Goal: Contribute content: Add original content to the website for others to see

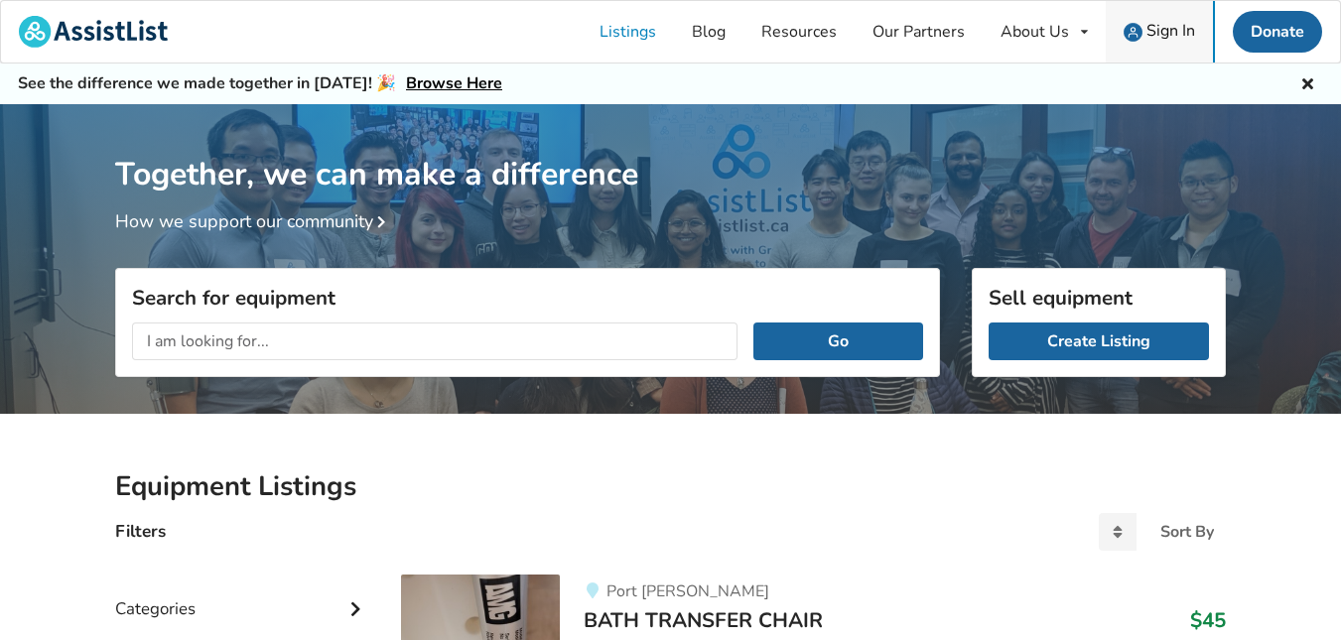
click at [1177, 33] on span "Sign In" at bounding box center [1170, 31] width 49 height 22
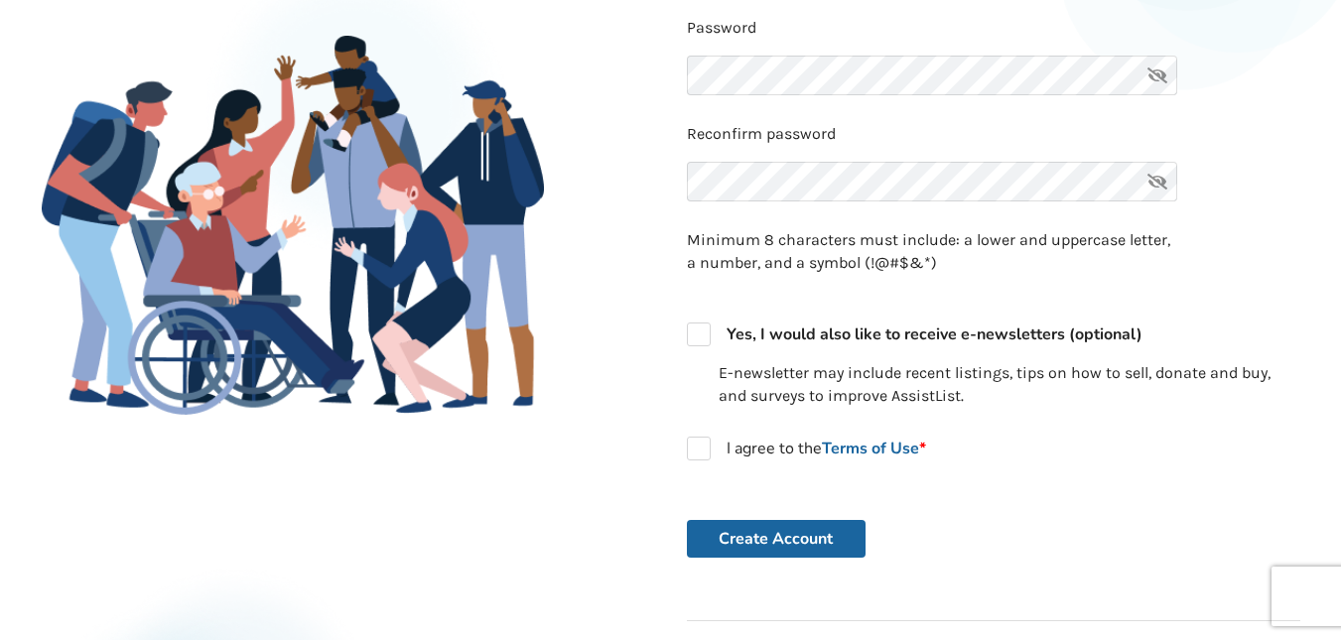
scroll to position [386, 0]
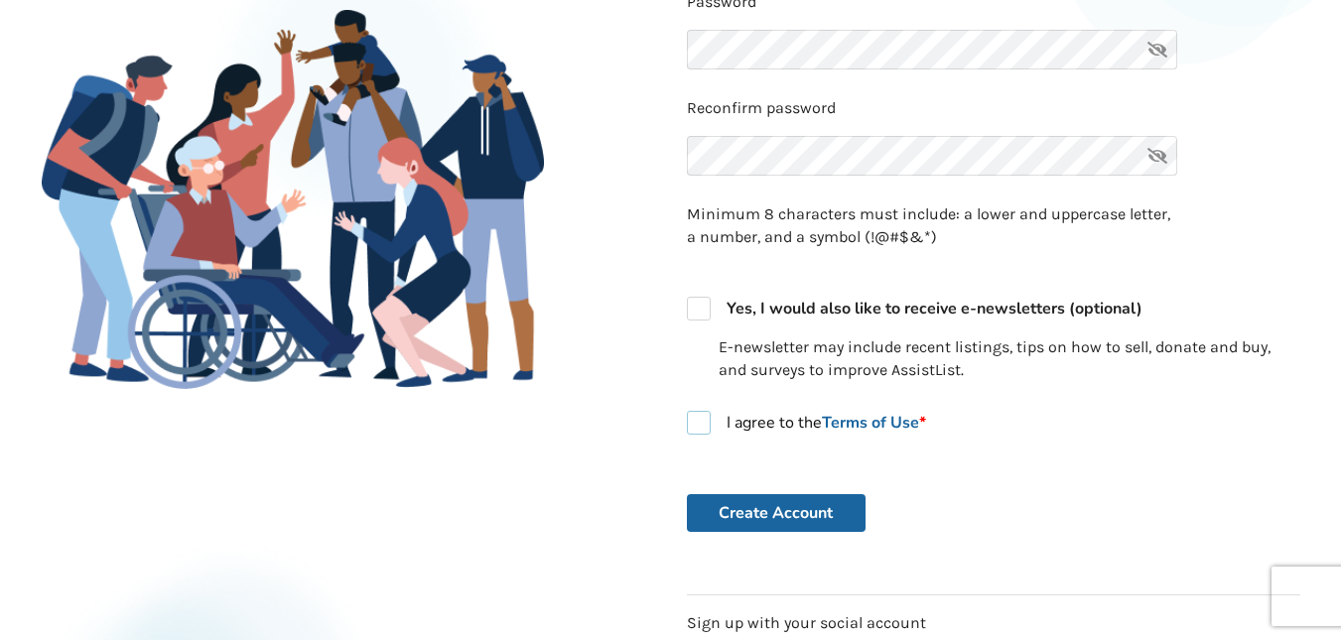
click at [706, 424] on label "I agree to the Terms of Use *" at bounding box center [806, 423] width 239 height 24
checkbox input "true"
click at [793, 525] on button "Create Account" at bounding box center [776, 513] width 179 height 38
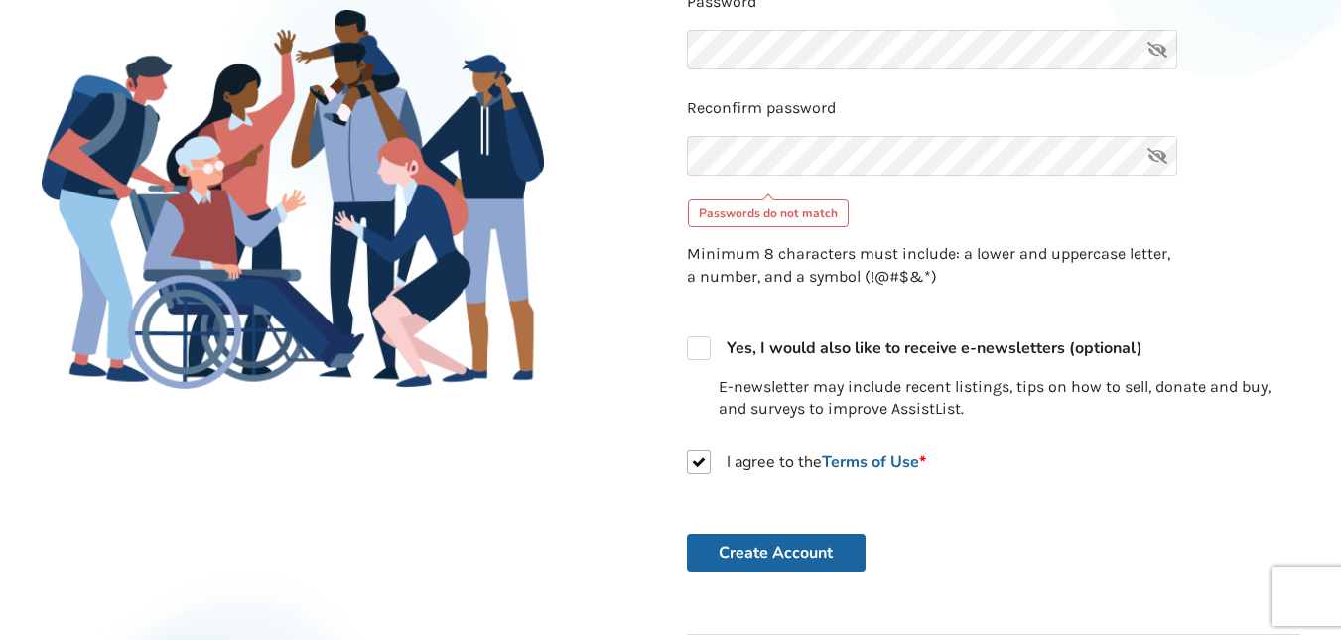
click at [1149, 50] on icon at bounding box center [1157, 50] width 40 height 40
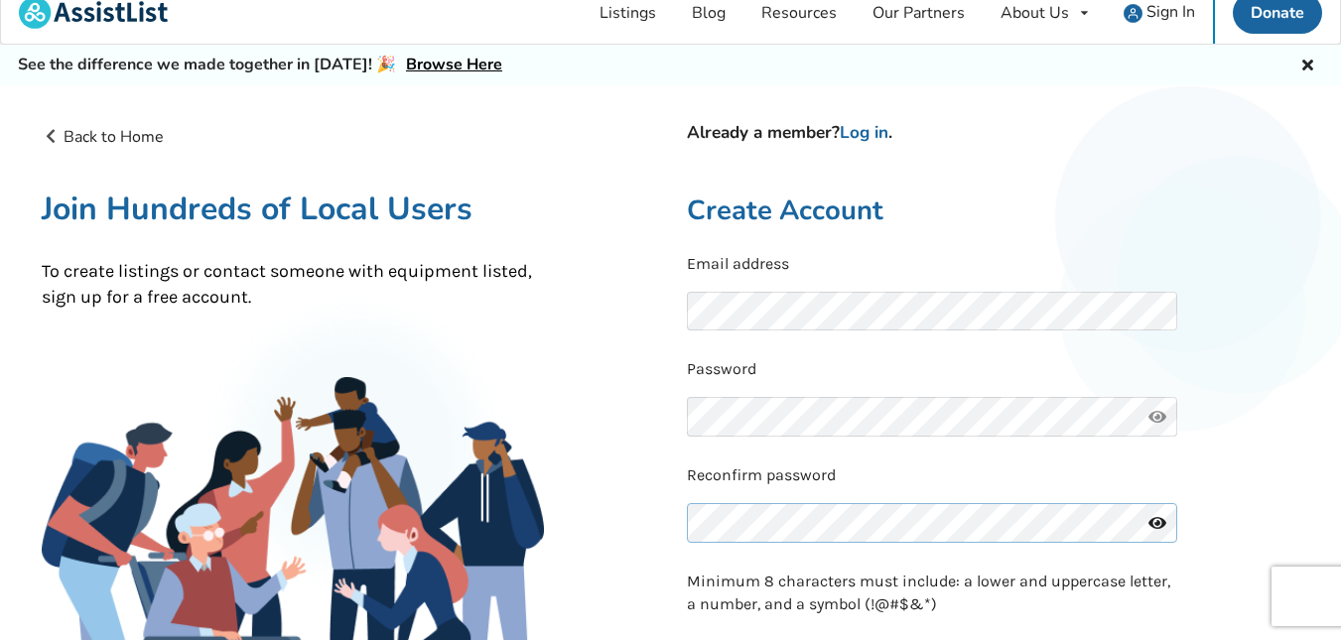
scroll to position [18, 0]
click at [886, 142] on link "Log in" at bounding box center [863, 133] width 49 height 23
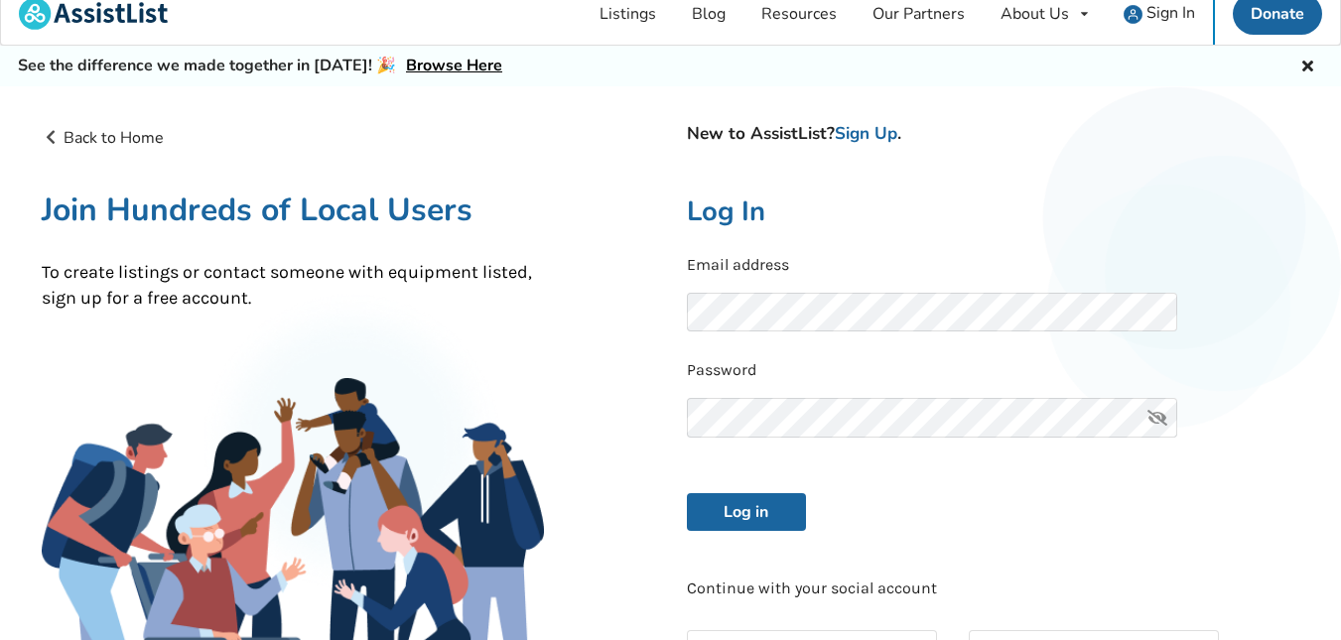
click at [1149, 424] on icon at bounding box center [1157, 418] width 40 height 40
click at [773, 520] on button "Log in" at bounding box center [746, 512] width 119 height 38
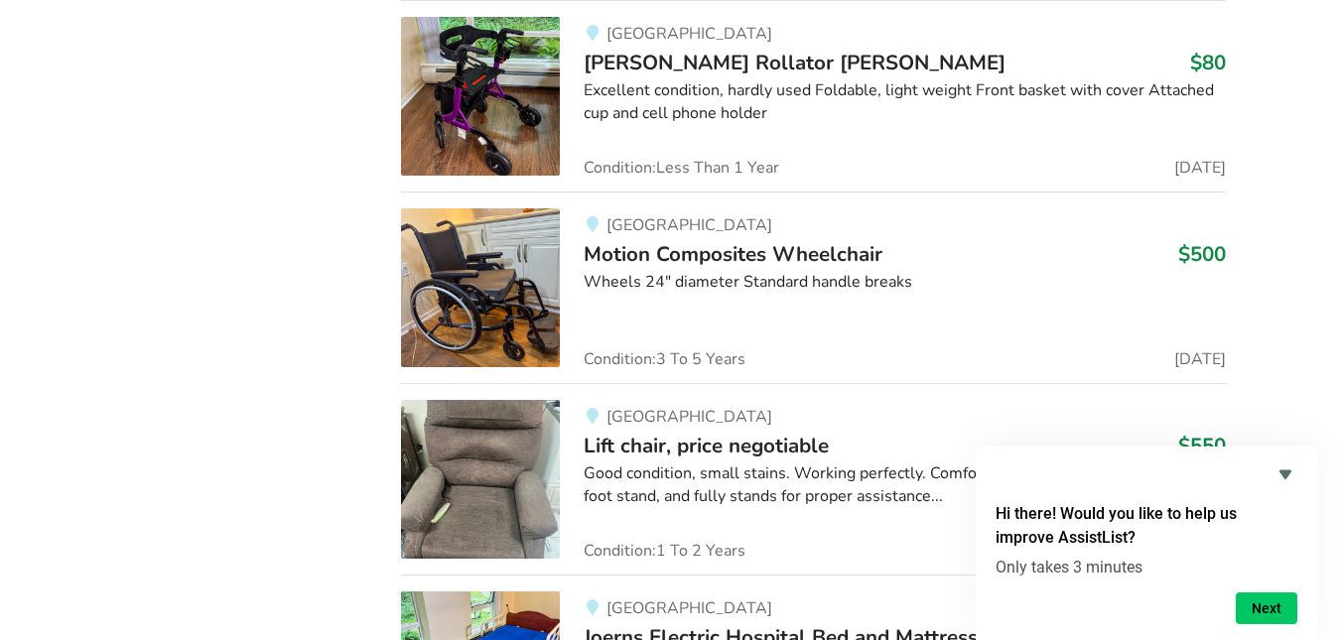
scroll to position [4652, 0]
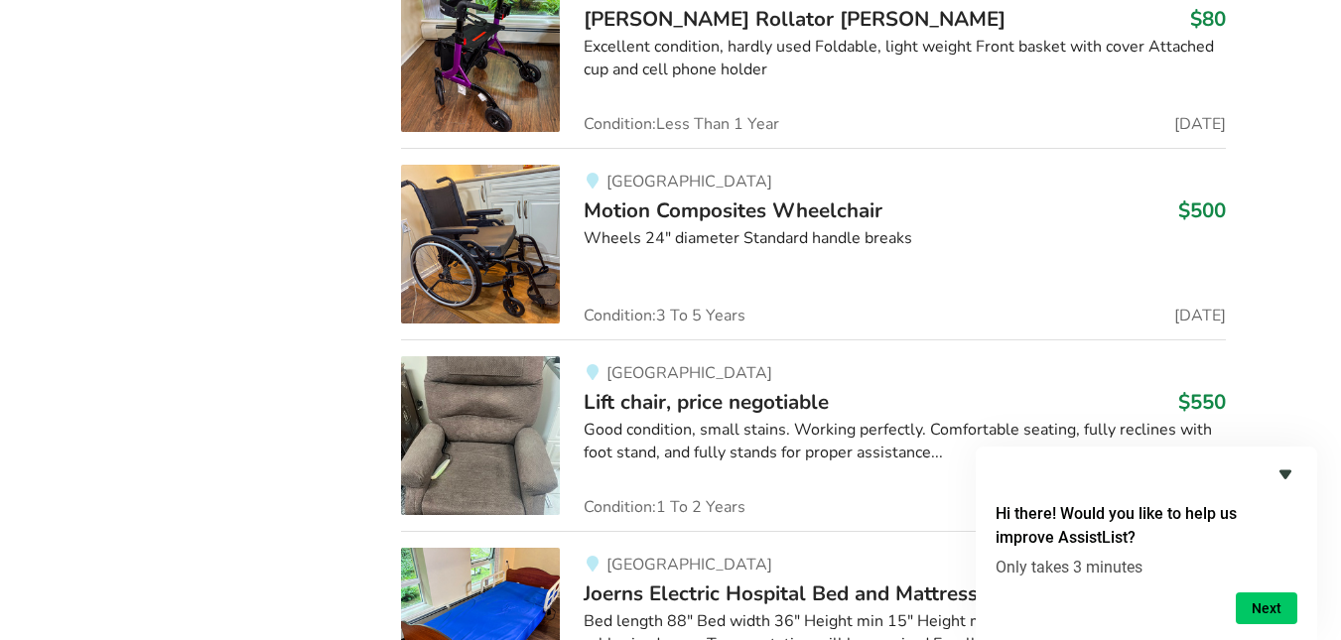
click at [1285, 474] on icon "Hide survey" at bounding box center [1285, 474] width 12 height 9
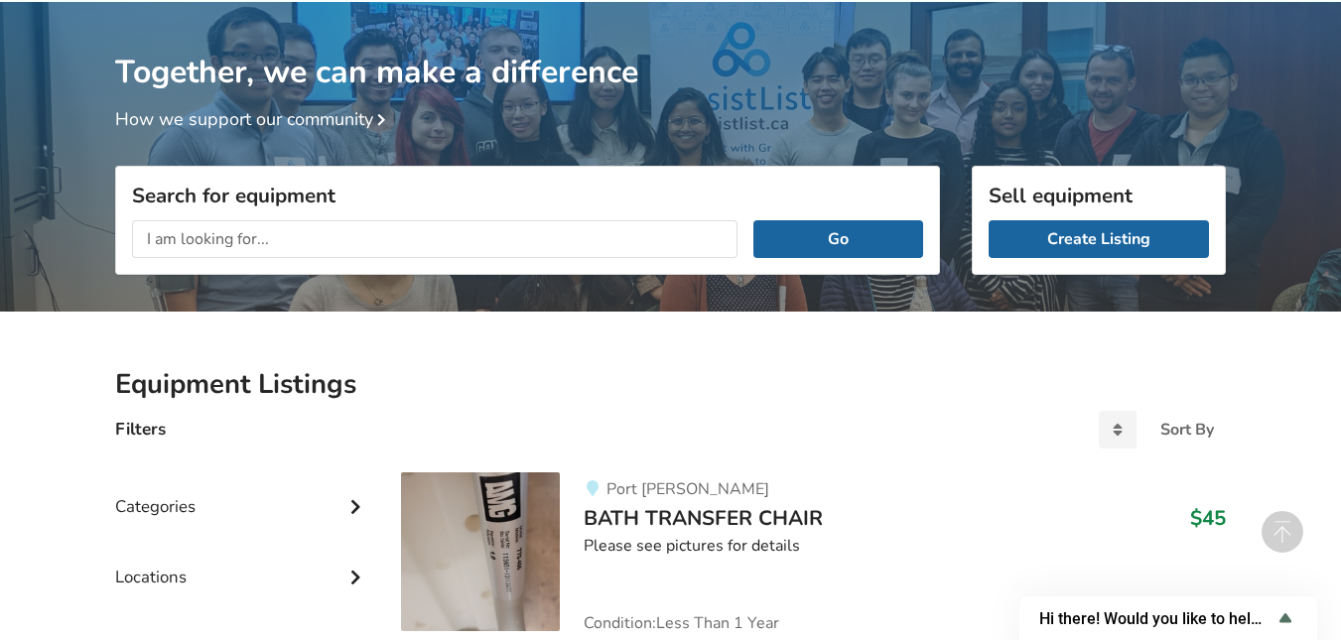
scroll to position [0, 0]
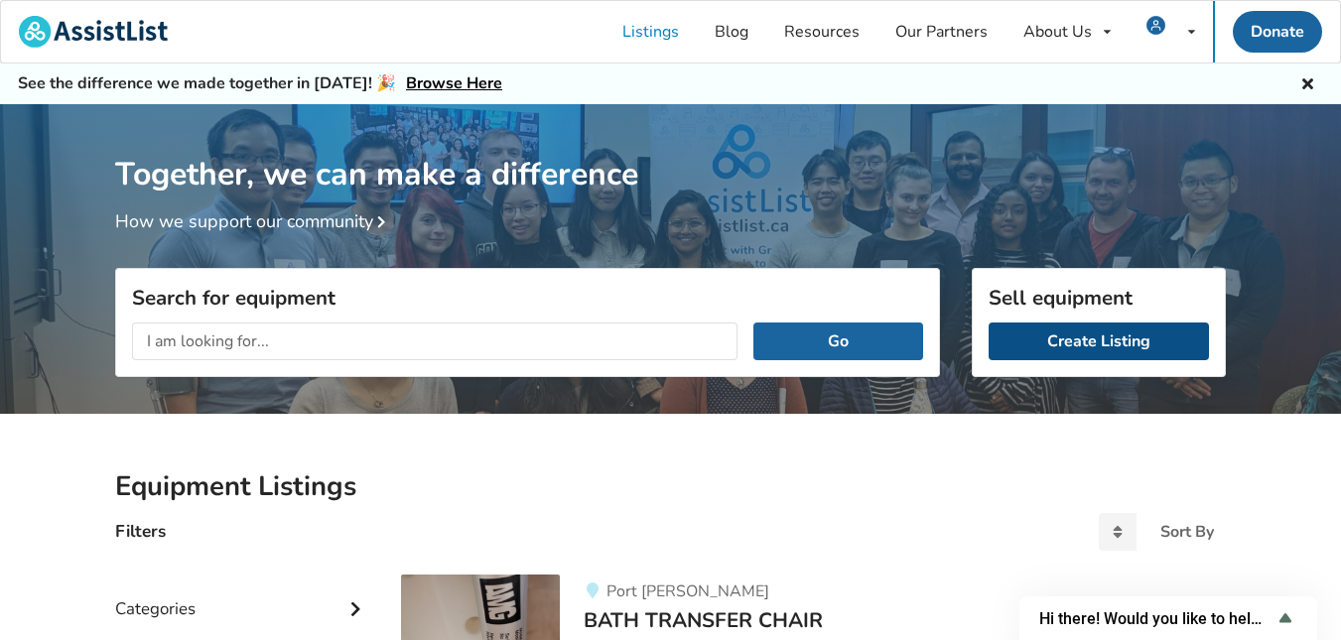
click at [1176, 352] on link "Create Listing" at bounding box center [1098, 341] width 220 height 38
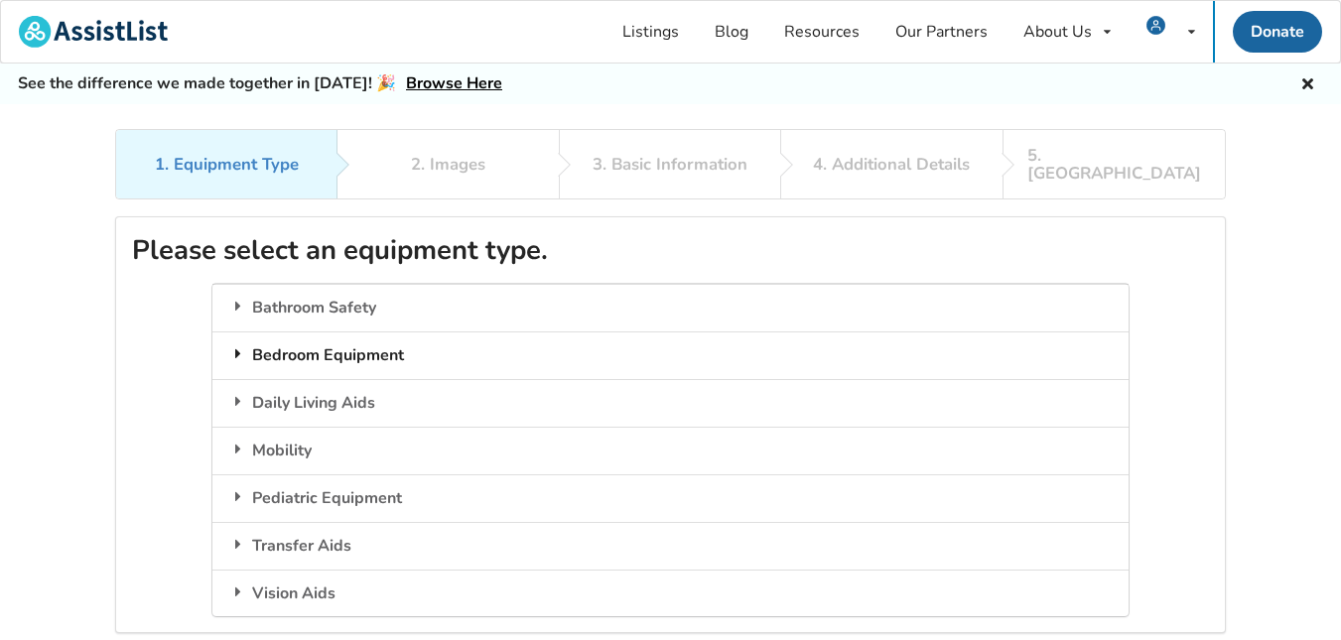
click at [378, 338] on div "Bedroom Equipment" at bounding box center [669, 355] width 915 height 48
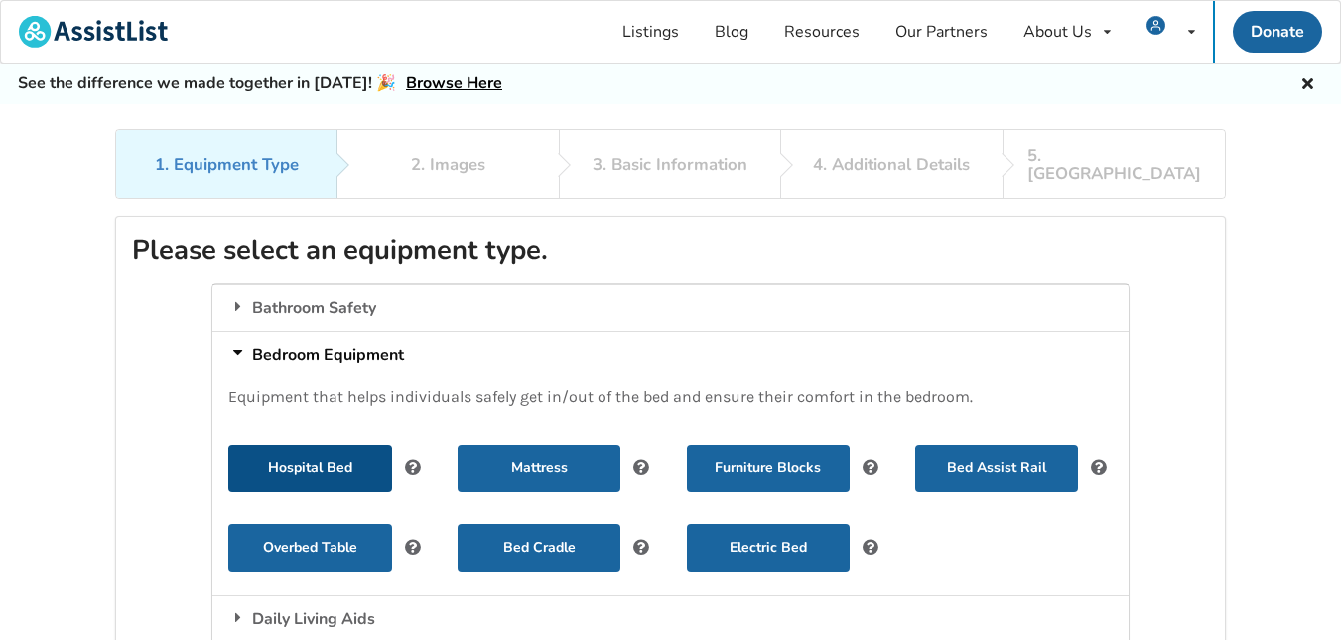
click at [308, 455] on button "Hospital Bed" at bounding box center [309, 469] width 163 height 48
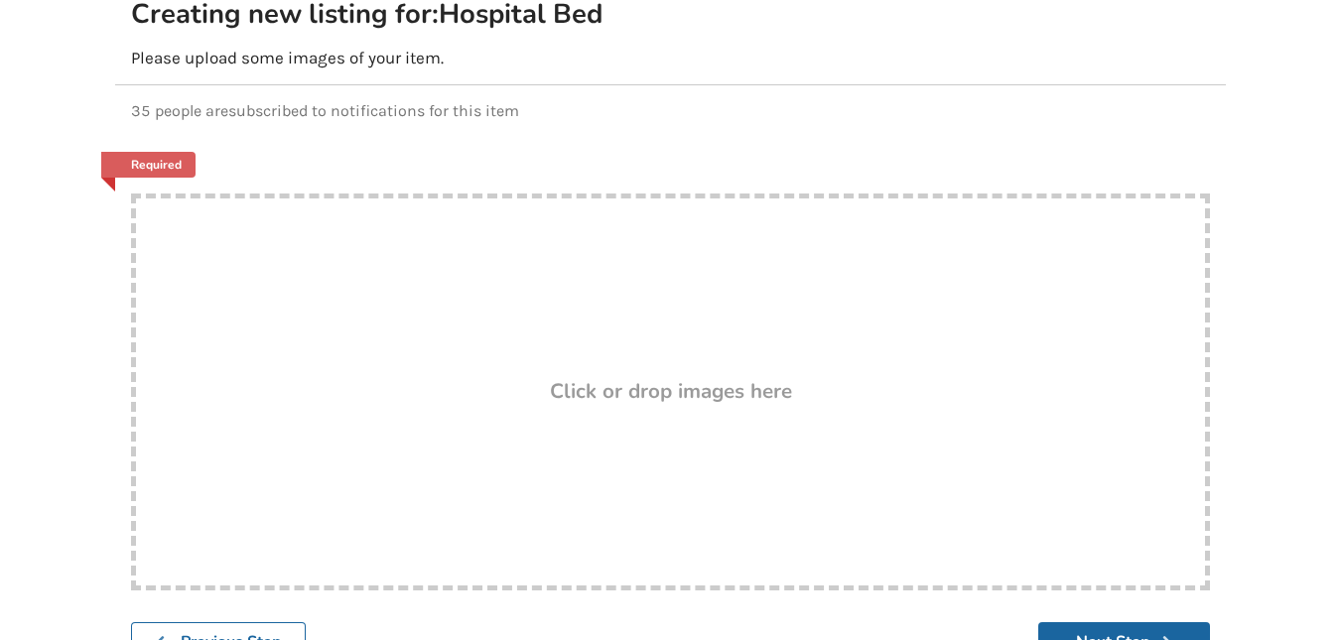
scroll to position [254, 0]
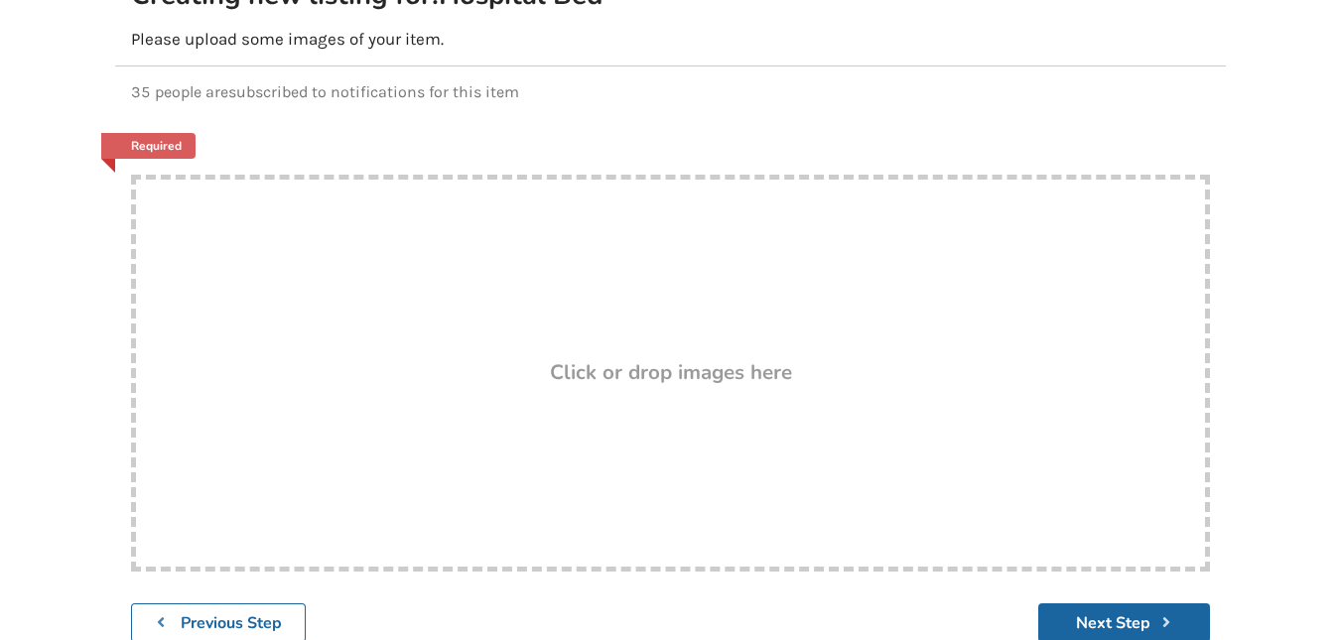
click at [670, 359] on h3 "Click or drop images here" at bounding box center [671, 372] width 242 height 26
type input "C:\fakepath\bed and lift.jpg"
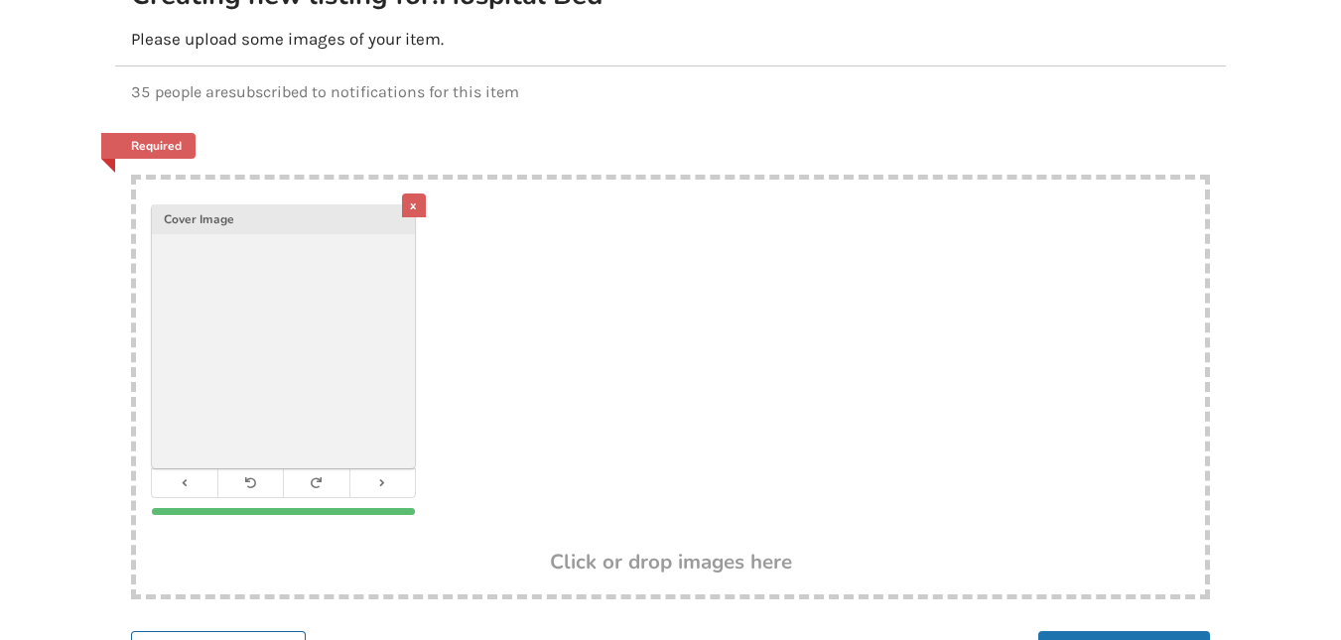
click at [1141, 632] on button "Next Step" at bounding box center [1124, 650] width 172 height 39
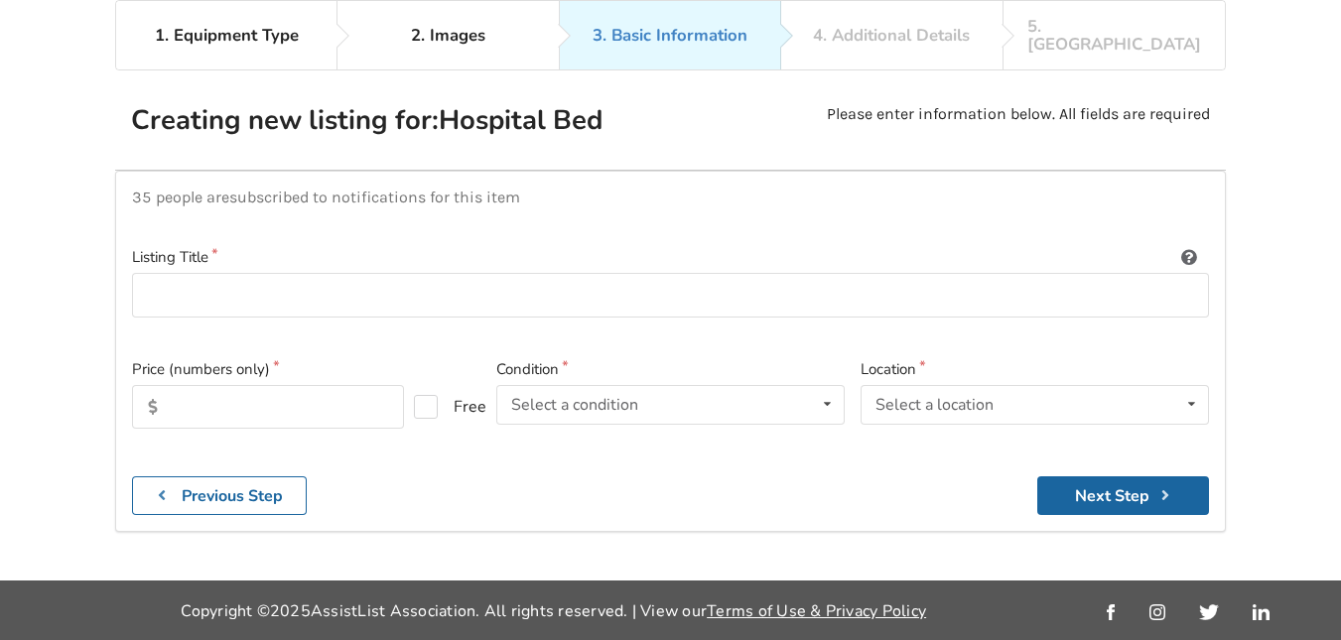
scroll to position [129, 0]
click at [822, 386] on icon at bounding box center [827, 404] width 29 height 37
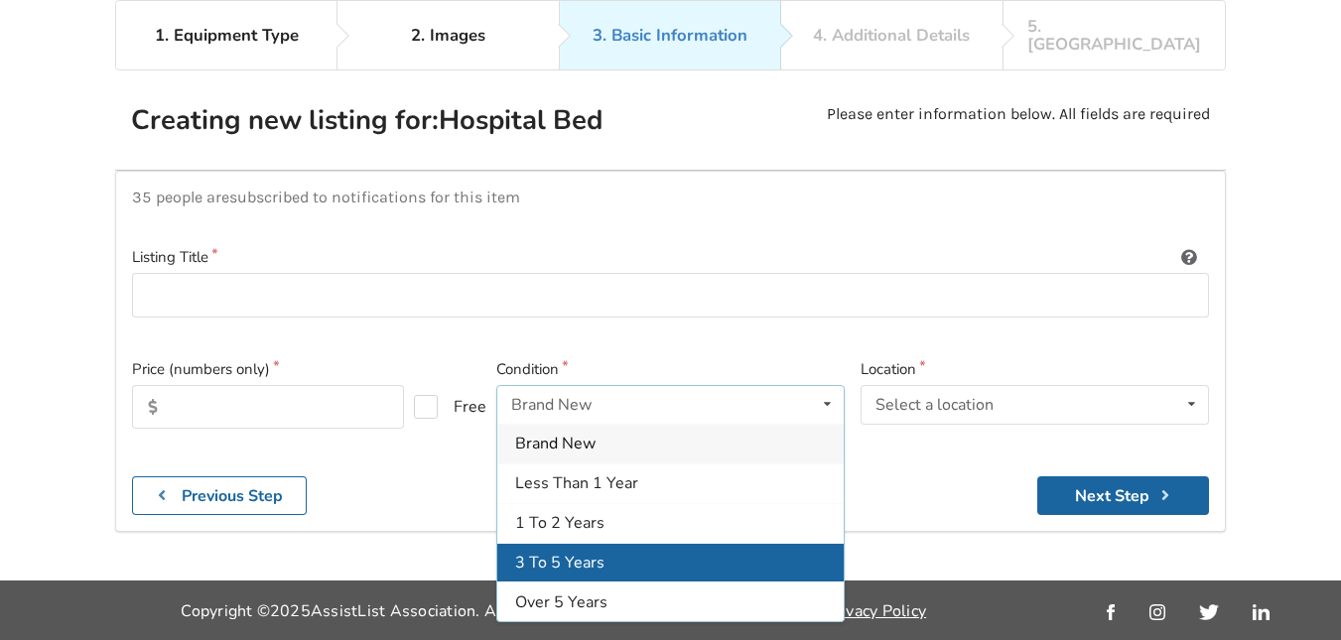
click at [645, 543] on div "3 To 5 Years" at bounding box center [670, 563] width 346 height 40
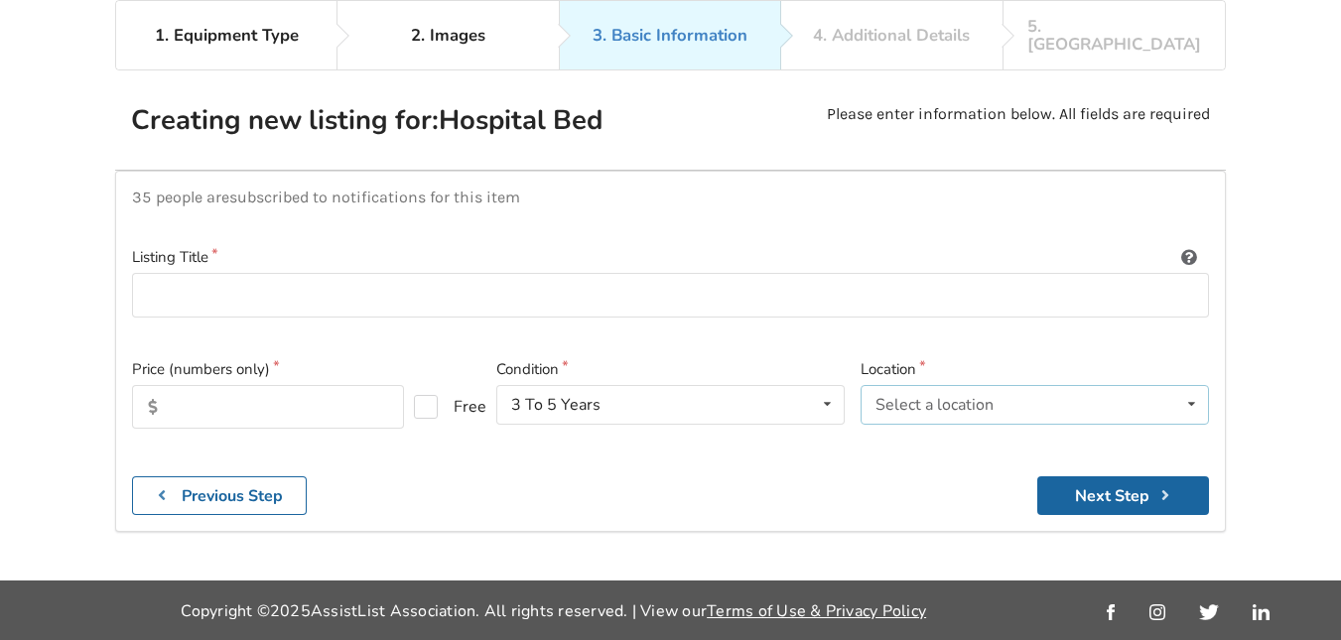
click at [1198, 395] on icon at bounding box center [1191, 404] width 29 height 37
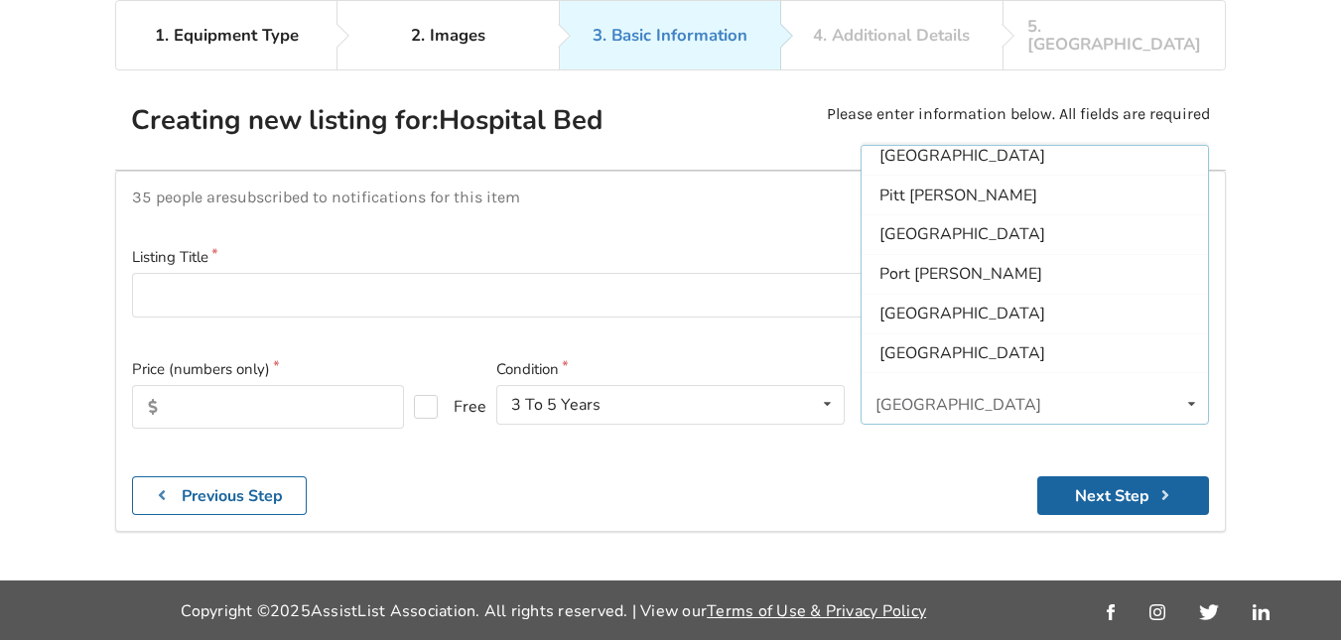
scroll to position [497, 0]
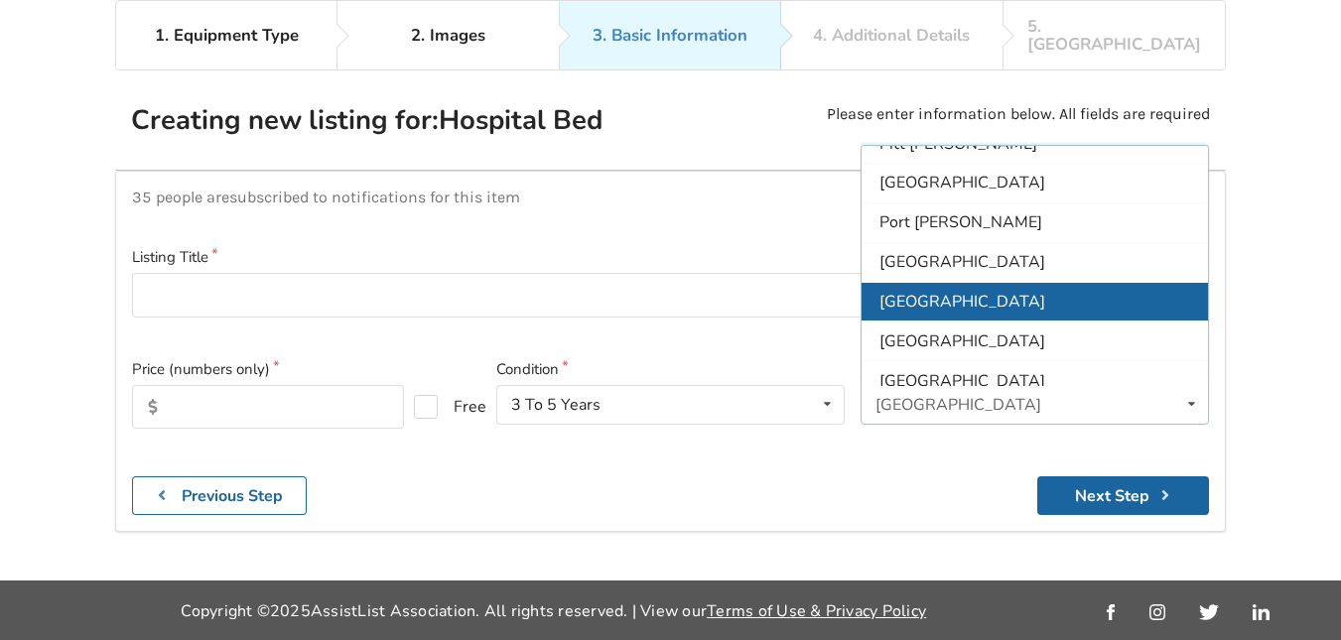
click at [979, 292] on div "[GEOGRAPHIC_DATA]" at bounding box center [1034, 302] width 346 height 40
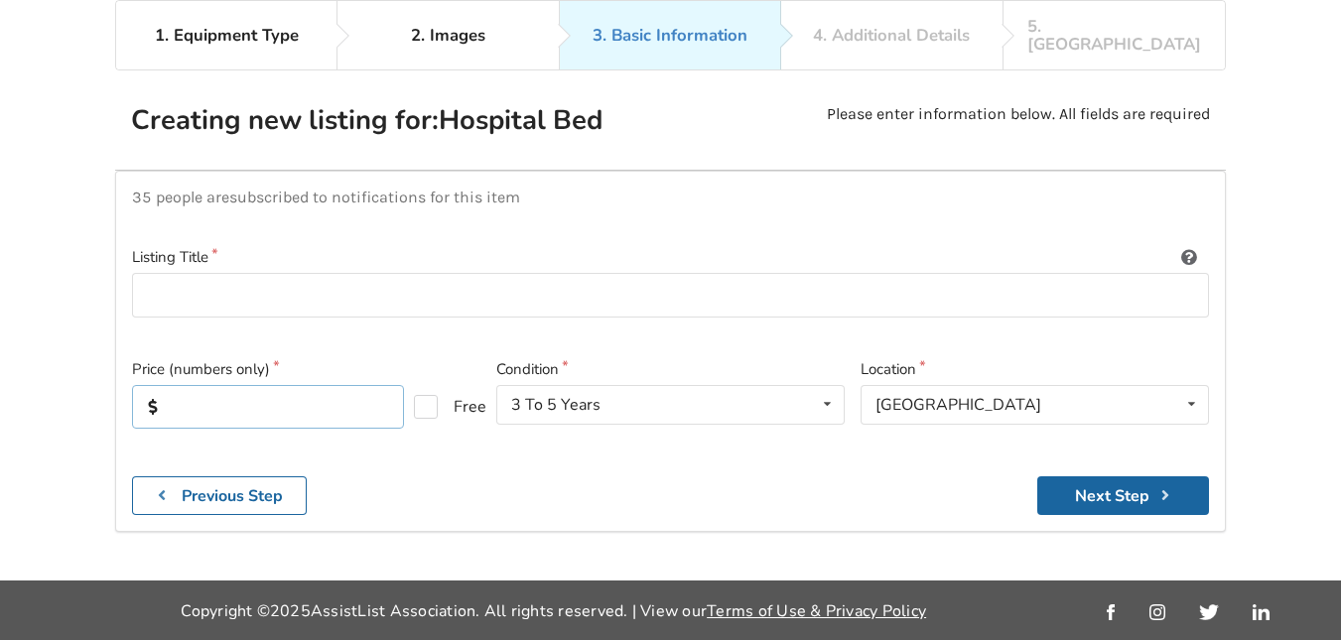
click at [258, 390] on input "text" at bounding box center [268, 407] width 272 height 44
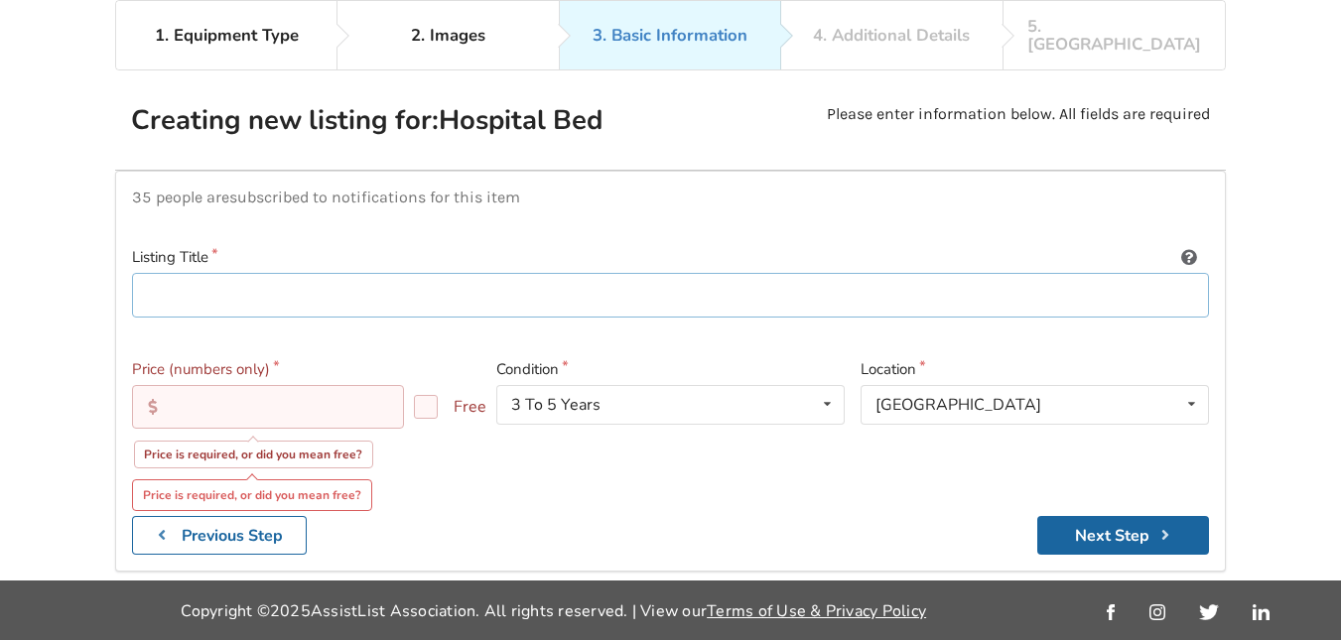
click at [250, 277] on input at bounding box center [670, 295] width 1077 height 45
click at [250, 277] on input "Twin" at bounding box center [670, 295] width 1077 height 45
type input "Large Twin Hospital bed with Roho mattress"
click at [326, 397] on input "text" at bounding box center [268, 407] width 272 height 44
type input "2"
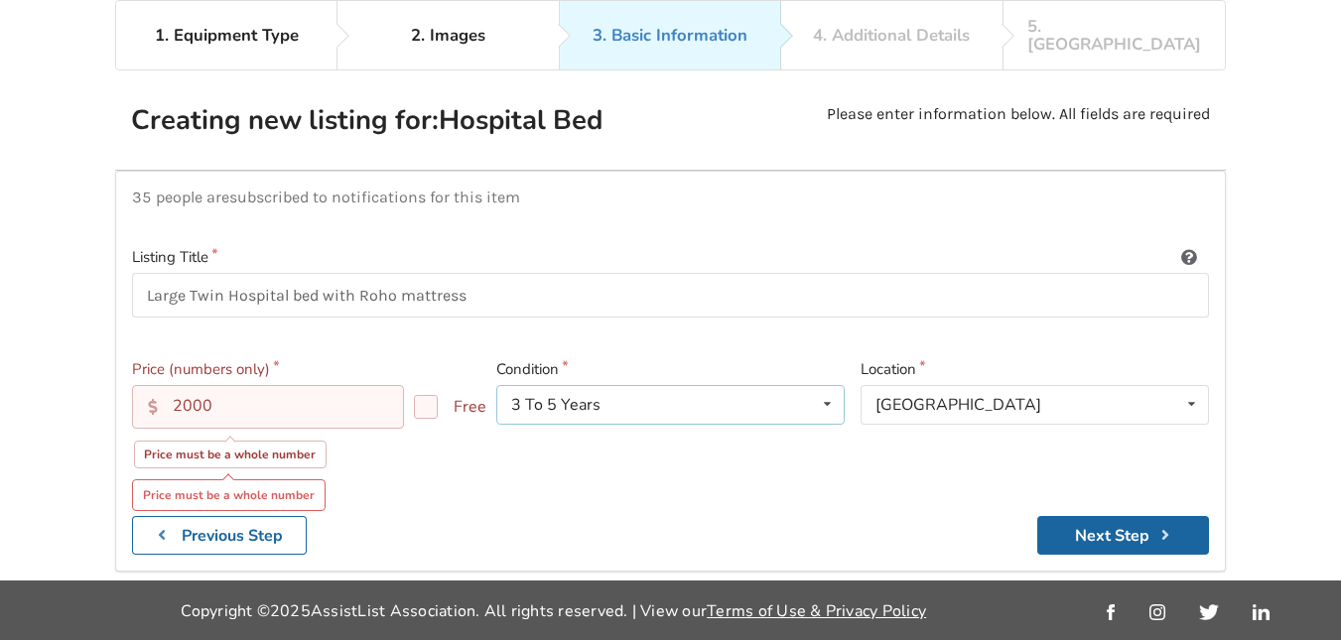
click at [822, 390] on icon at bounding box center [827, 404] width 29 height 37
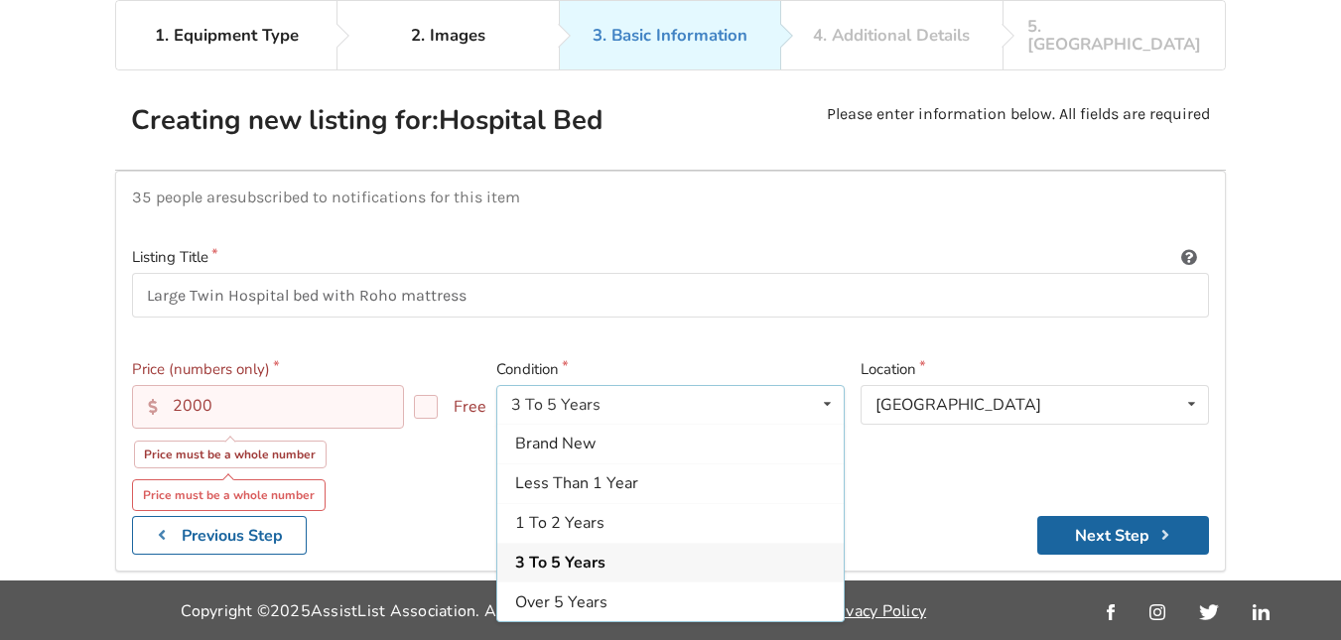
click at [822, 390] on icon at bounding box center [827, 404] width 29 height 37
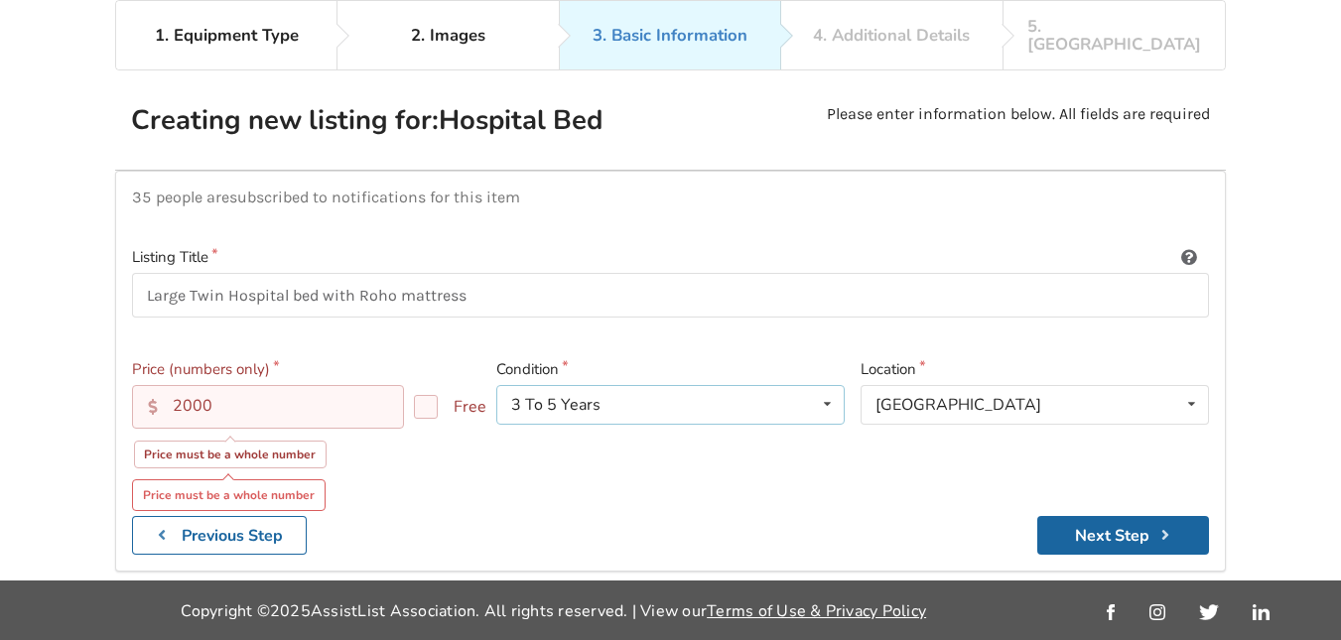
click at [822, 390] on icon at bounding box center [827, 404] width 29 height 37
click at [826, 217] on div "35 people are subscribed to notifications for this item Listing Title Large Twi…" at bounding box center [670, 371] width 1110 height 400
click at [281, 394] on input "2000" at bounding box center [268, 407] width 272 height 44
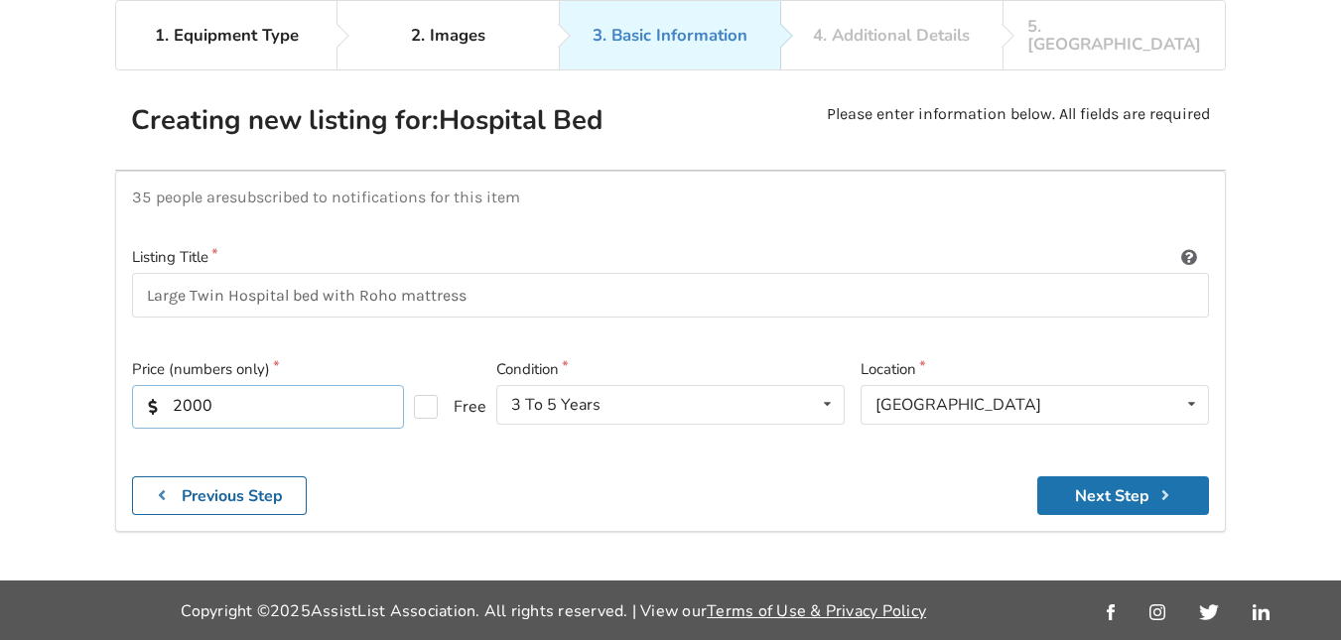
type input "2000"
click at [1084, 479] on button "Next Step" at bounding box center [1123, 495] width 172 height 39
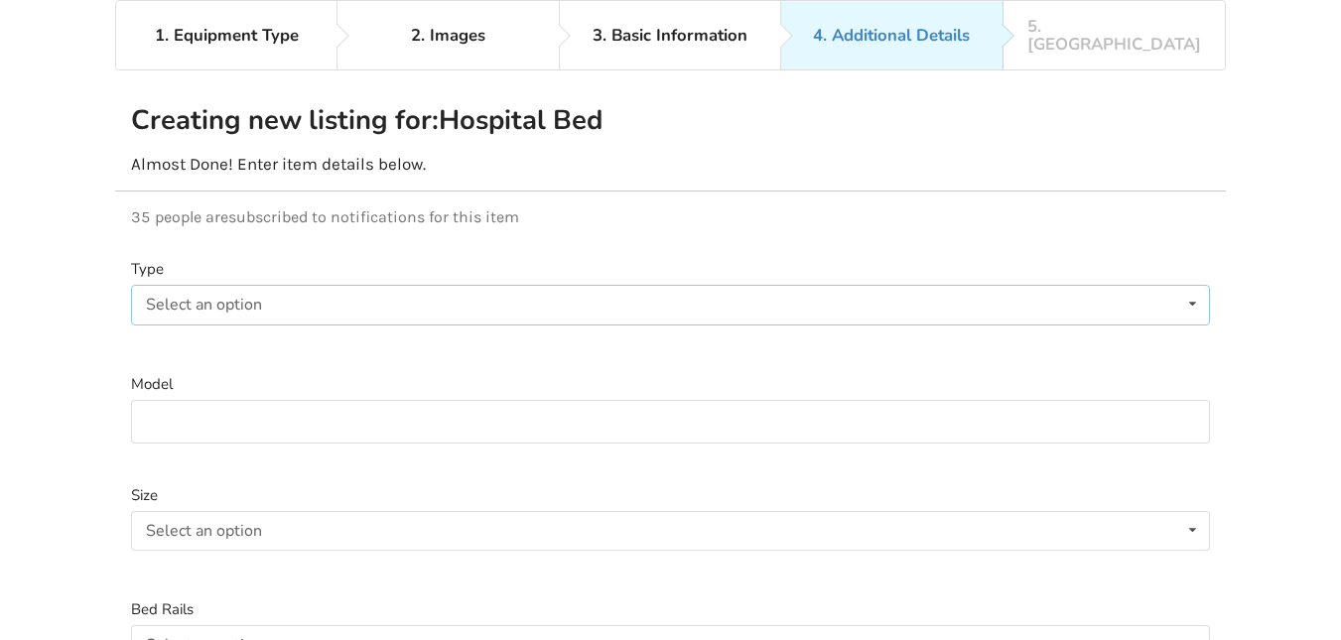
click at [1190, 289] on icon at bounding box center [1192, 304] width 29 height 37
click at [975, 331] on div "Electric" at bounding box center [670, 344] width 1077 height 40
click at [1180, 514] on icon at bounding box center [1192, 530] width 29 height 37
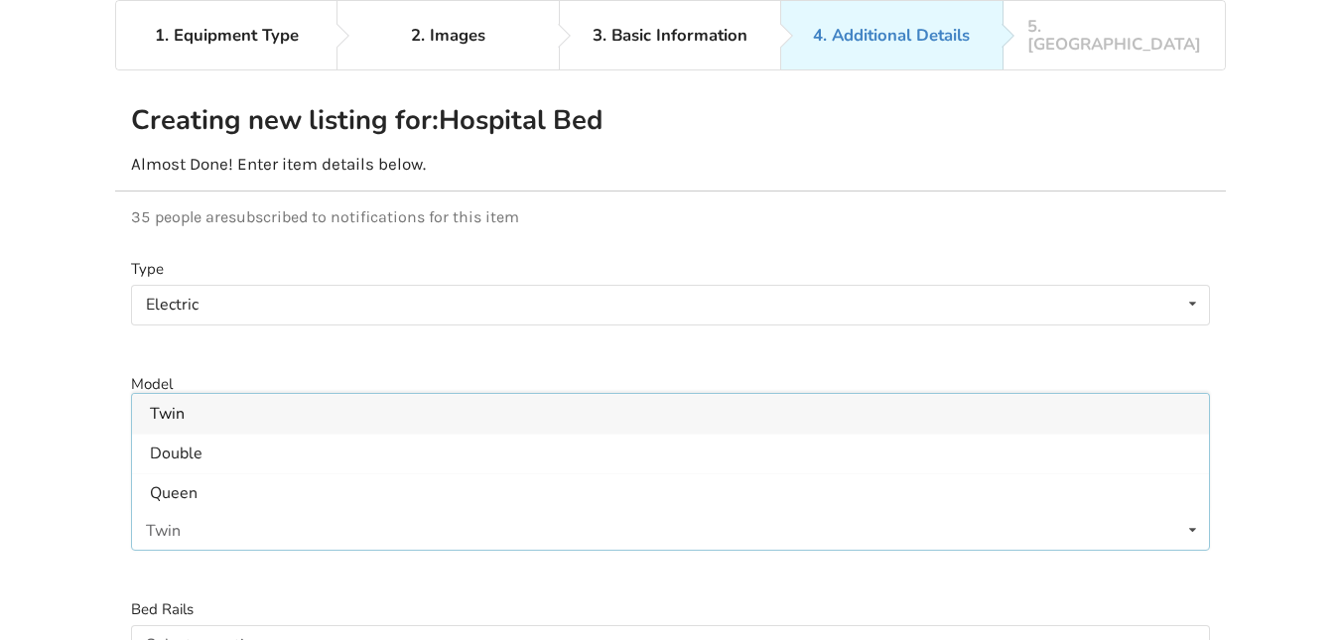
click at [836, 410] on div "Twin" at bounding box center [670, 414] width 1077 height 40
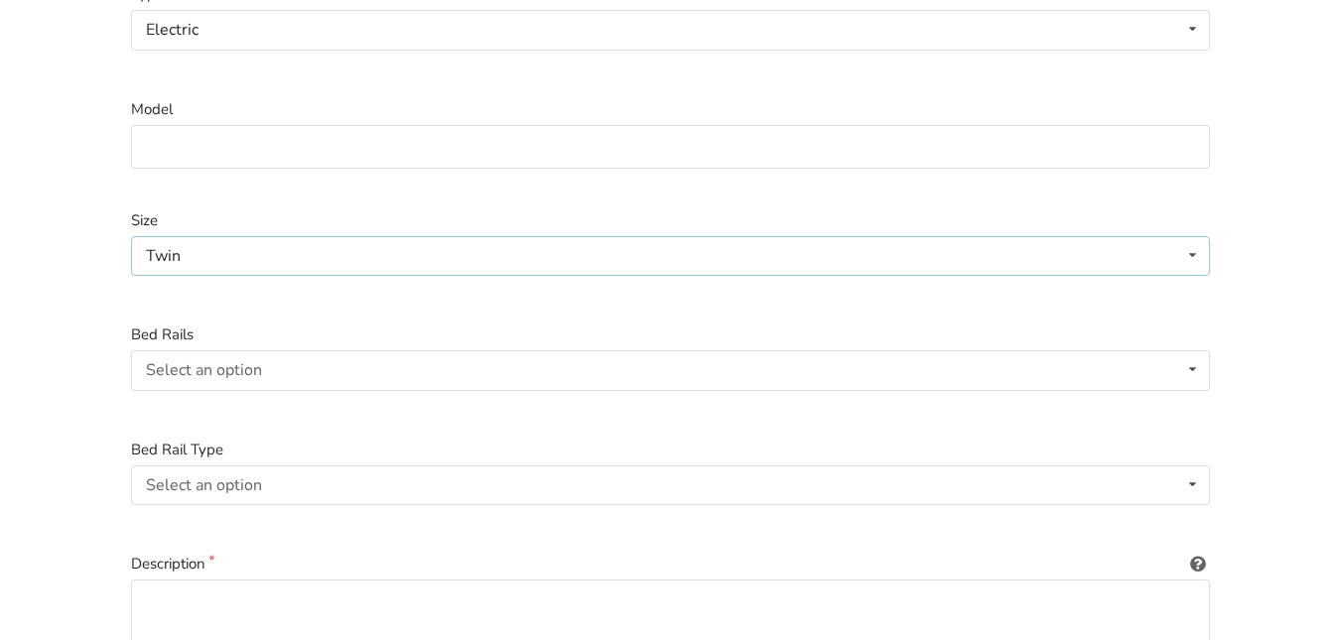
scroll to position [408, 0]
click at [1188, 350] on icon at bounding box center [1192, 365] width 29 height 37
click at [291, 390] on div "Included" at bounding box center [670, 406] width 1077 height 40
click at [1200, 466] on icon at bounding box center [1192, 480] width 29 height 37
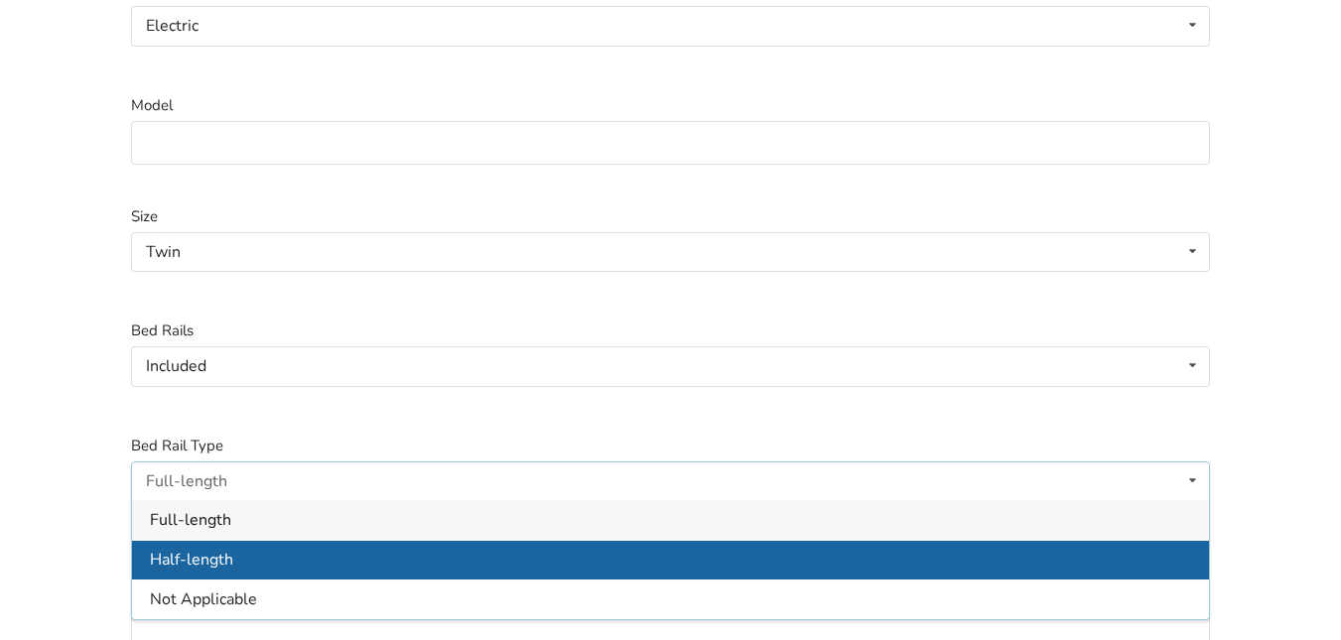
click at [616, 540] on div "Half-length" at bounding box center [670, 560] width 1077 height 40
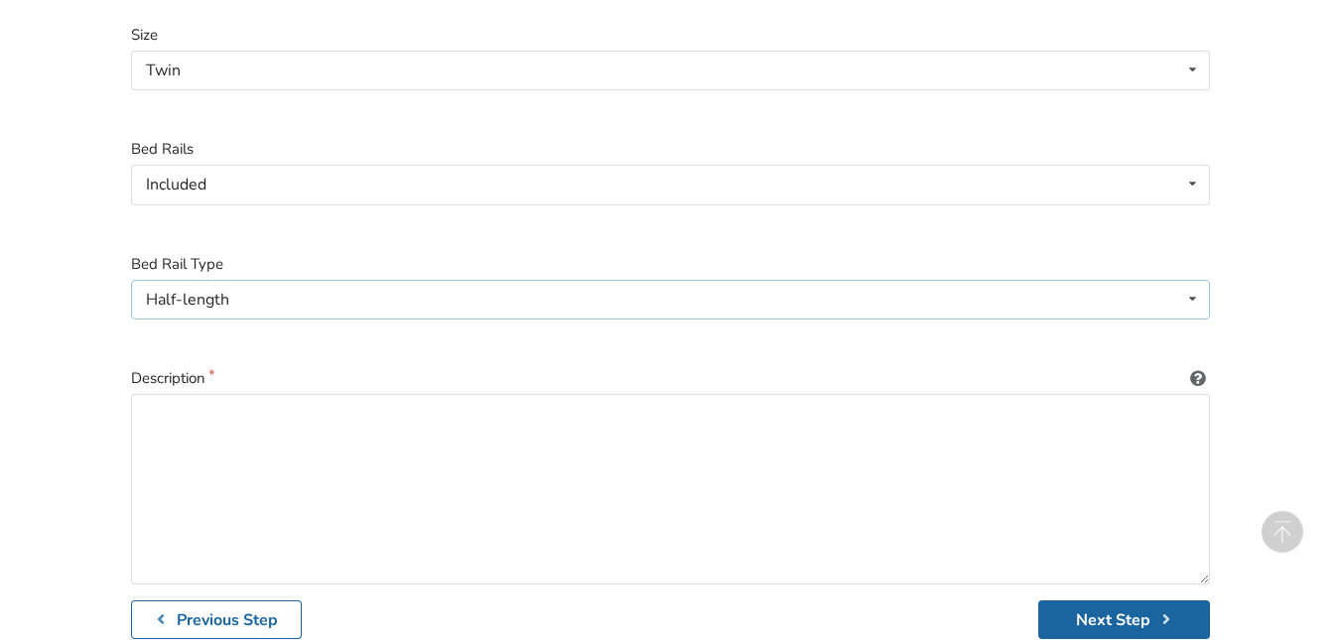
scroll to position [604, 0]
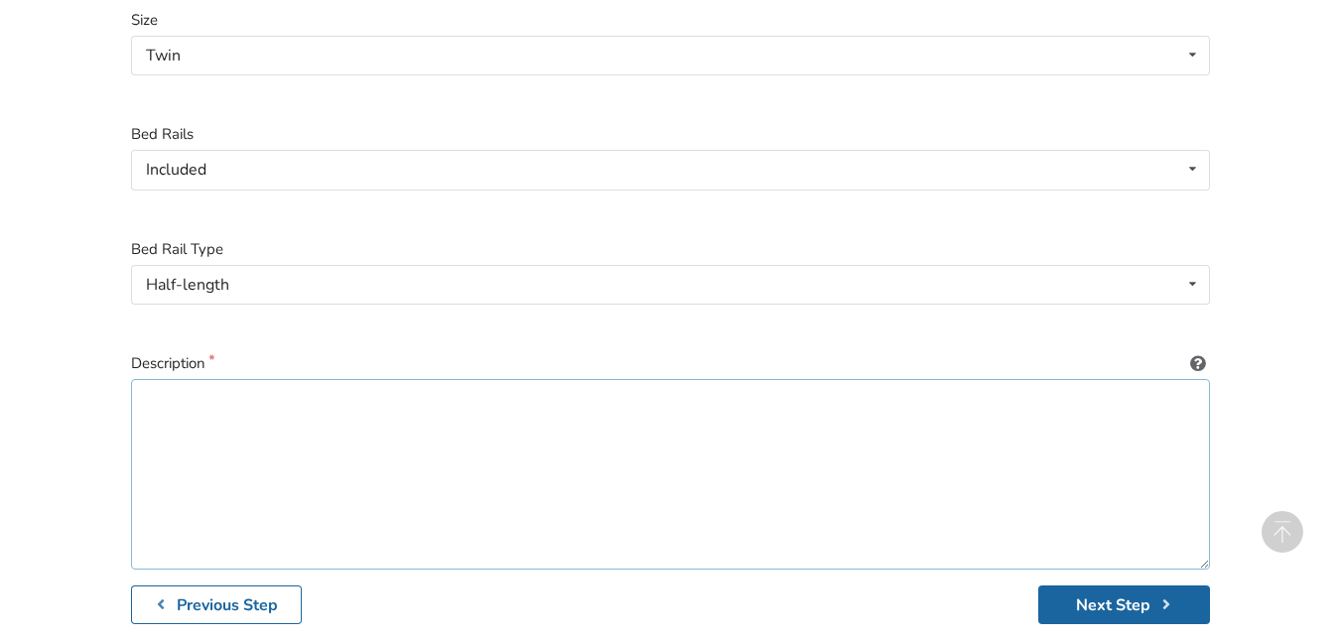
click at [617, 423] on textarea at bounding box center [670, 474] width 1079 height 191
type textarea "t"
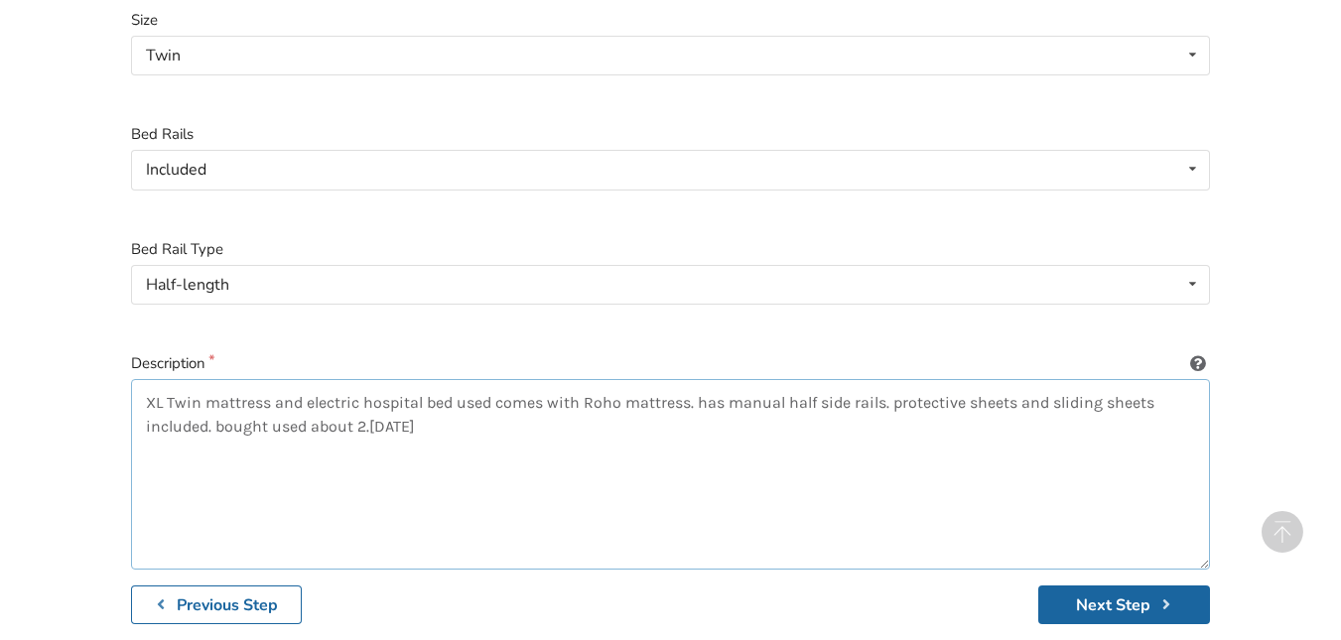
type textarea "XL Twin mattress and electric hospital bed used comes with Roho mattress. has m…"
click at [1170, 596] on icon "submit" at bounding box center [1165, 604] width 19 height 16
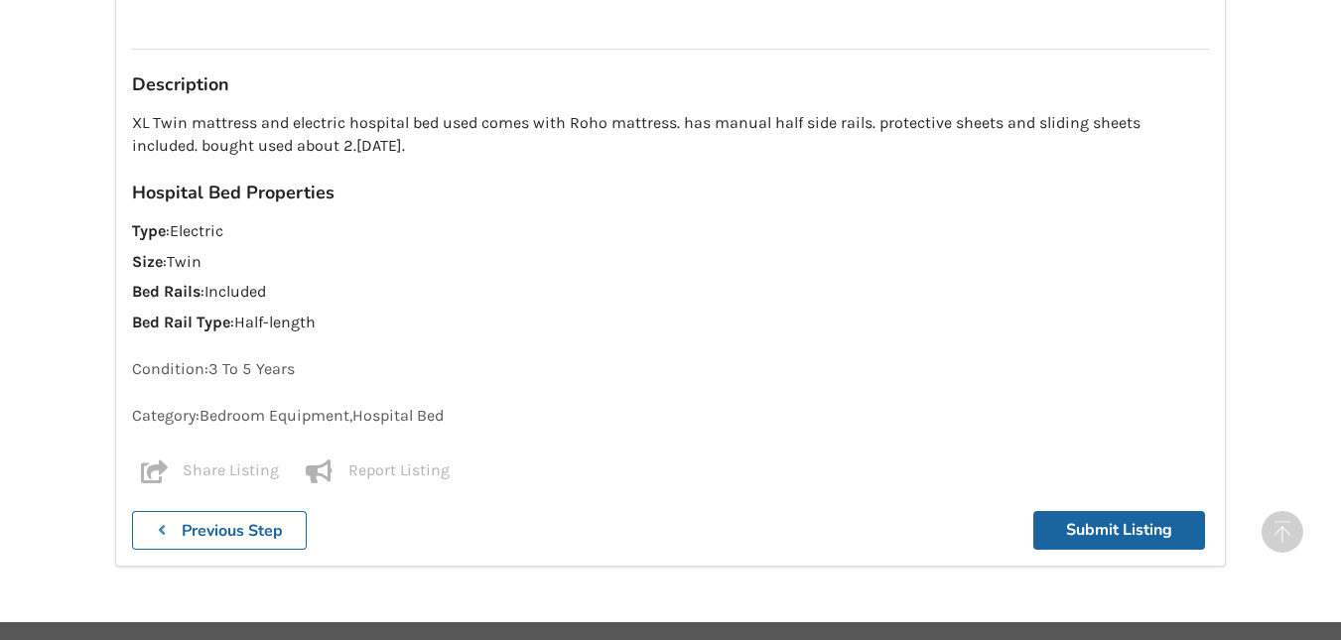
scroll to position [1344, 0]
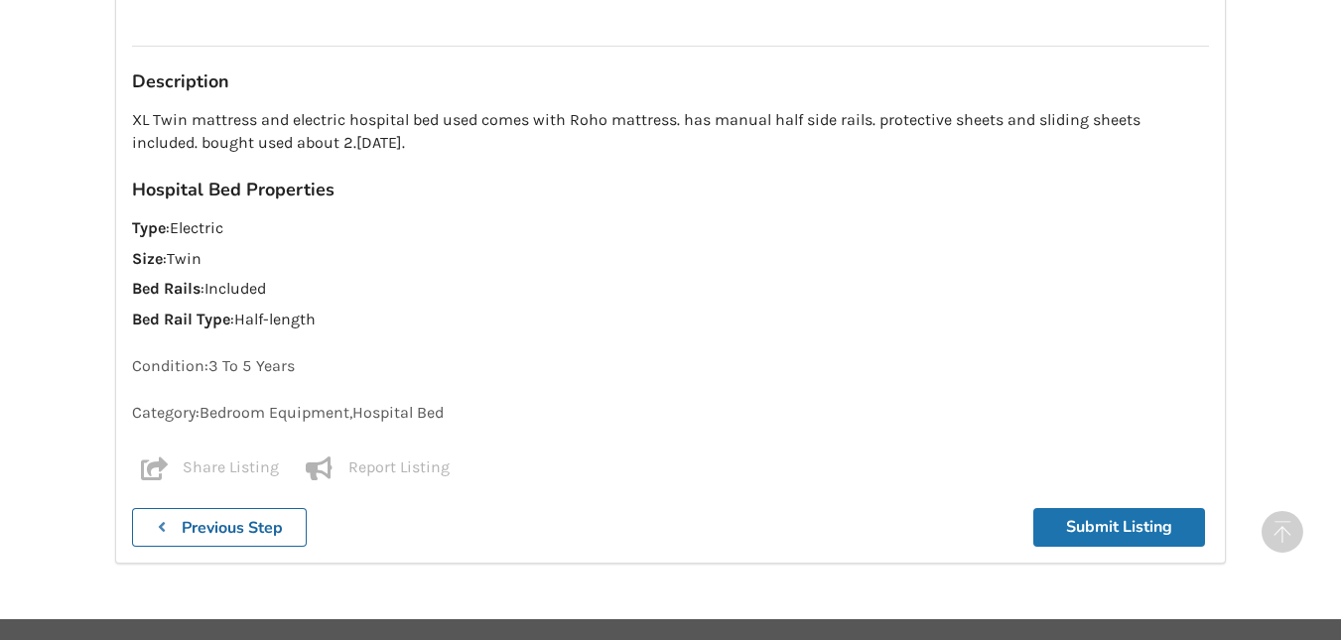
click at [1193, 516] on button "Submit Listing" at bounding box center [1119, 527] width 172 height 39
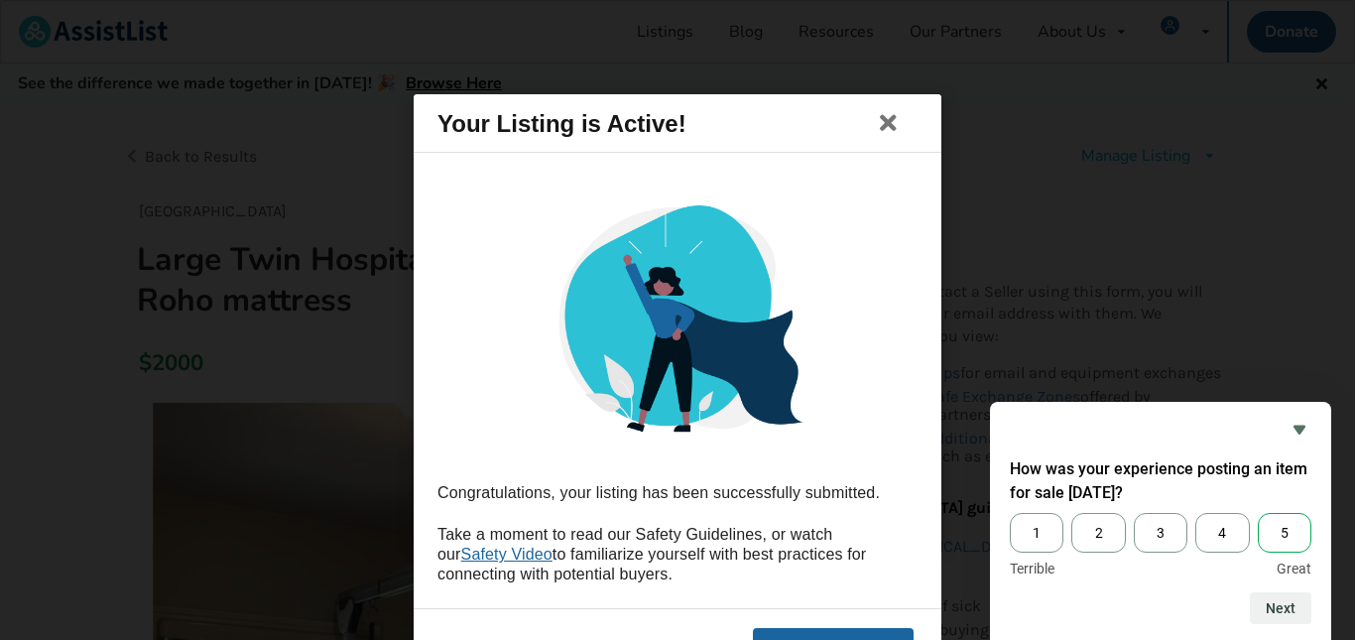
click at [1283, 535] on span "5" at bounding box center [1285, 533] width 54 height 40
click at [1258, 513] on input "5" at bounding box center [1258, 513] width 0 height 0
click at [1296, 613] on button "Next" at bounding box center [1281, 608] width 62 height 32
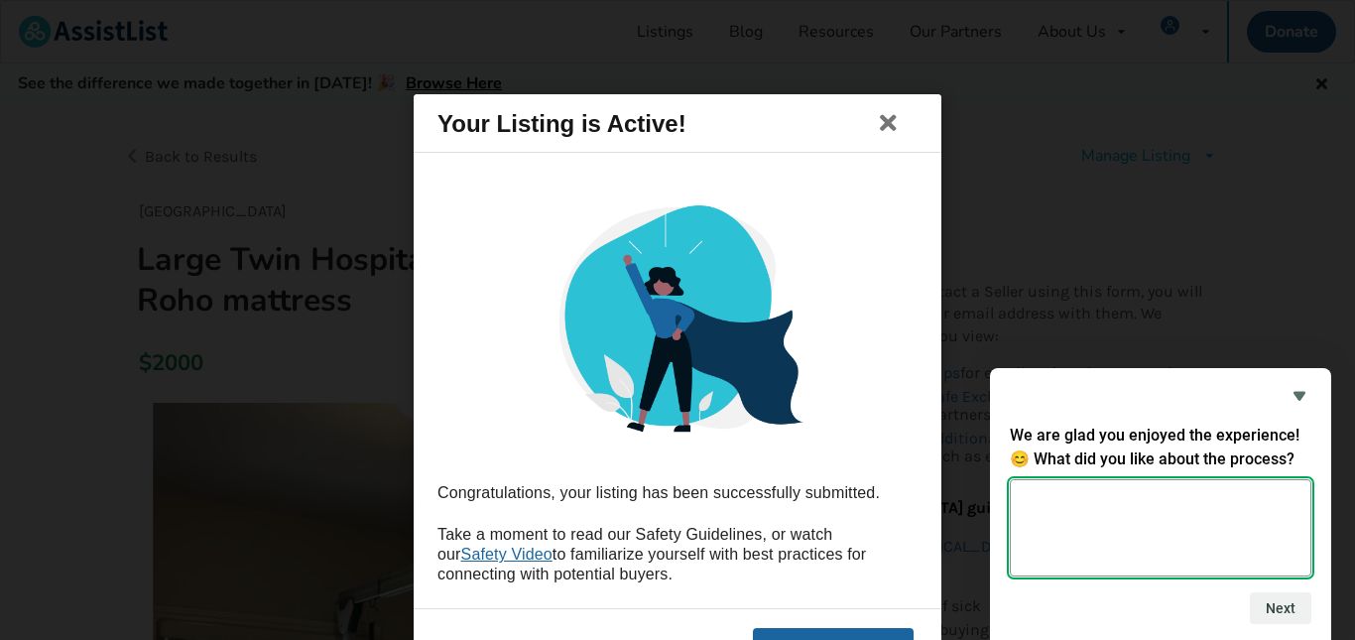
click at [1257, 503] on textarea at bounding box center [1161, 527] width 302 height 97
type textarea "easy to set up"
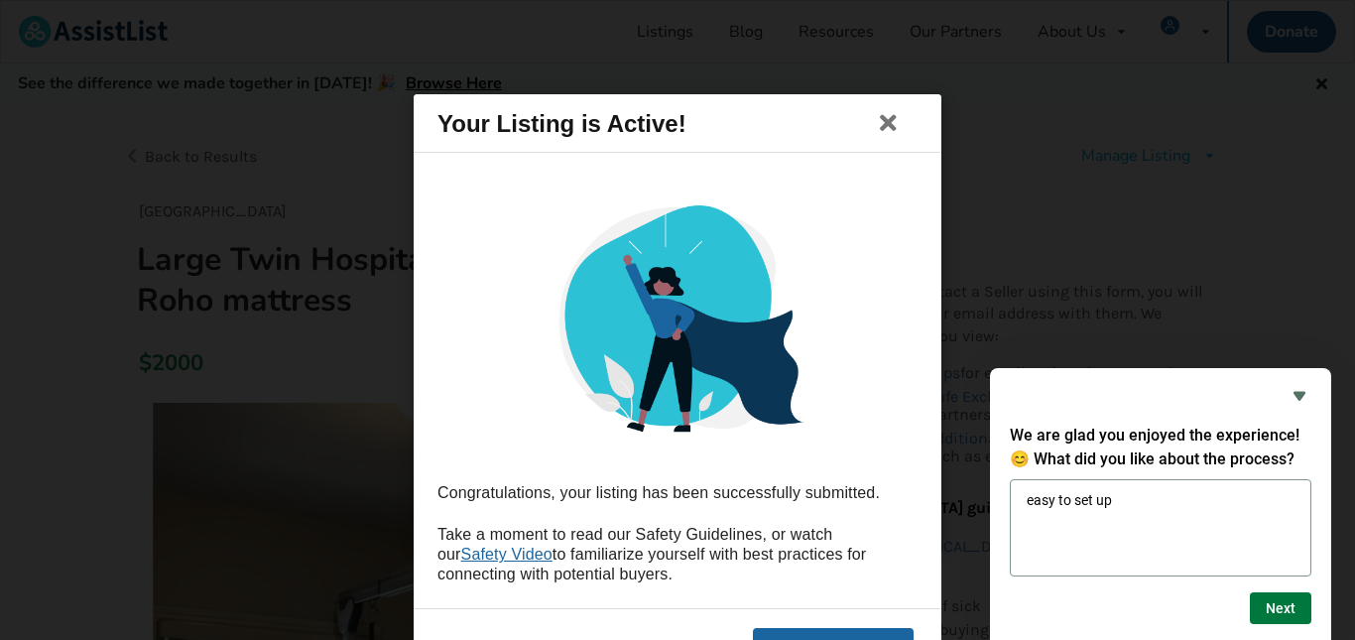
click at [1291, 613] on button "Next" at bounding box center [1281, 608] width 62 height 32
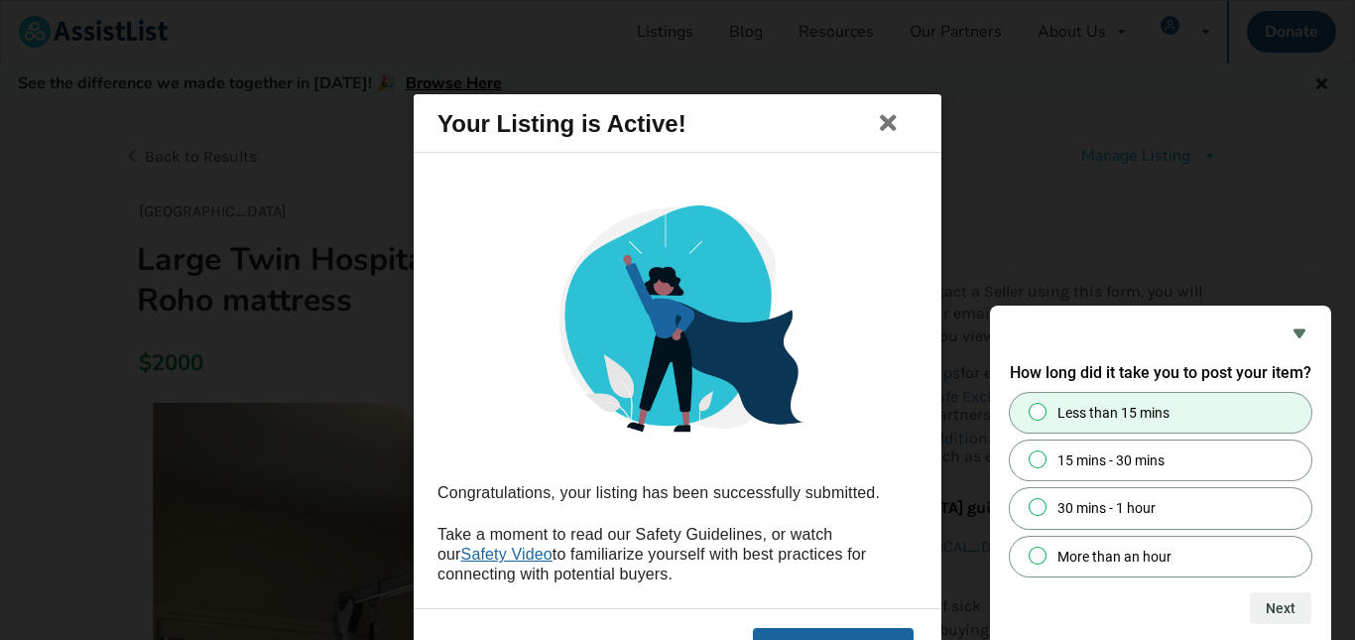
click at [1268, 419] on label "Less than 15 mins" at bounding box center [1161, 413] width 302 height 40
click at [1045, 418] on input "Less than 15 mins" at bounding box center [1038, 411] width 13 height 13
radio input "true"
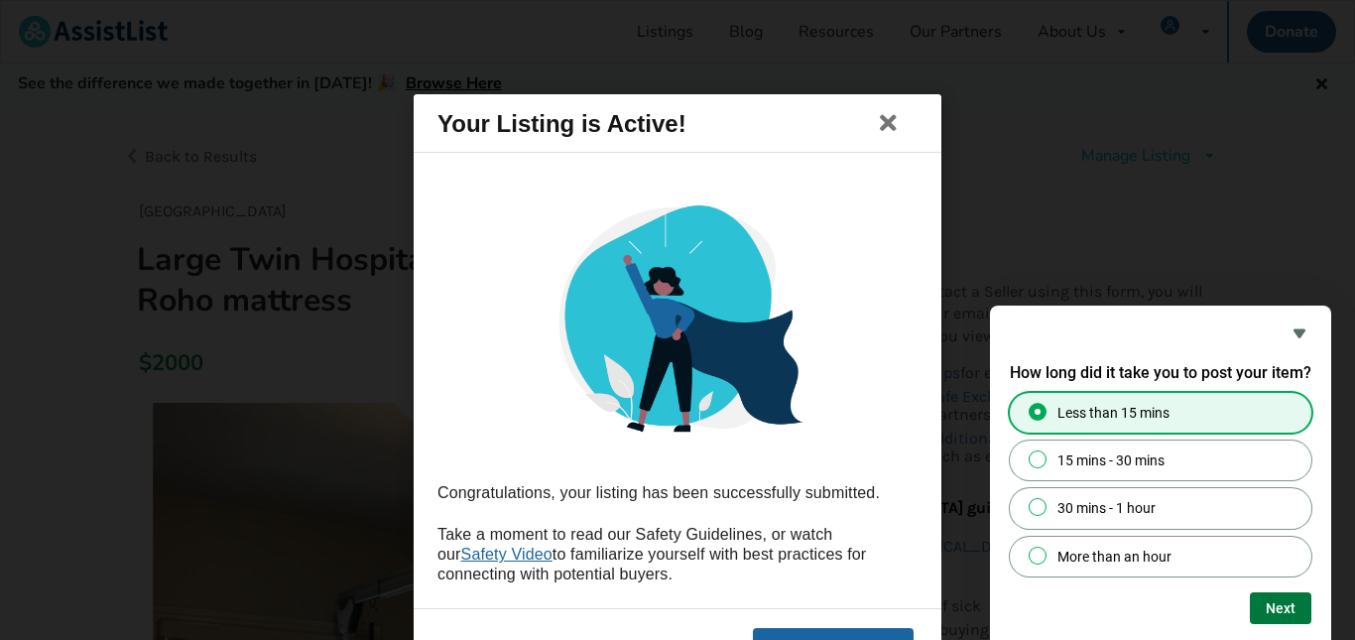
click at [1296, 616] on button "Next" at bounding box center [1281, 608] width 62 height 32
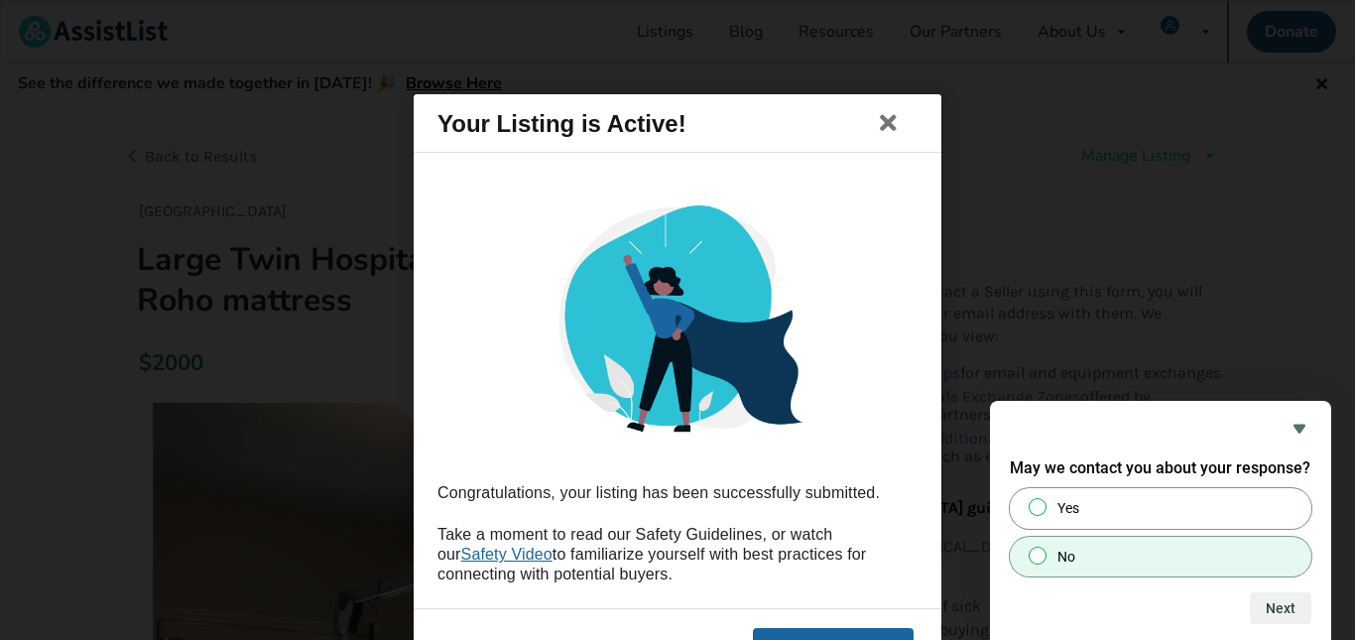
click at [1271, 567] on label "No" at bounding box center [1161, 557] width 302 height 40
click at [1045, 562] on input "No" at bounding box center [1038, 555] width 13 height 13
radio input "true"
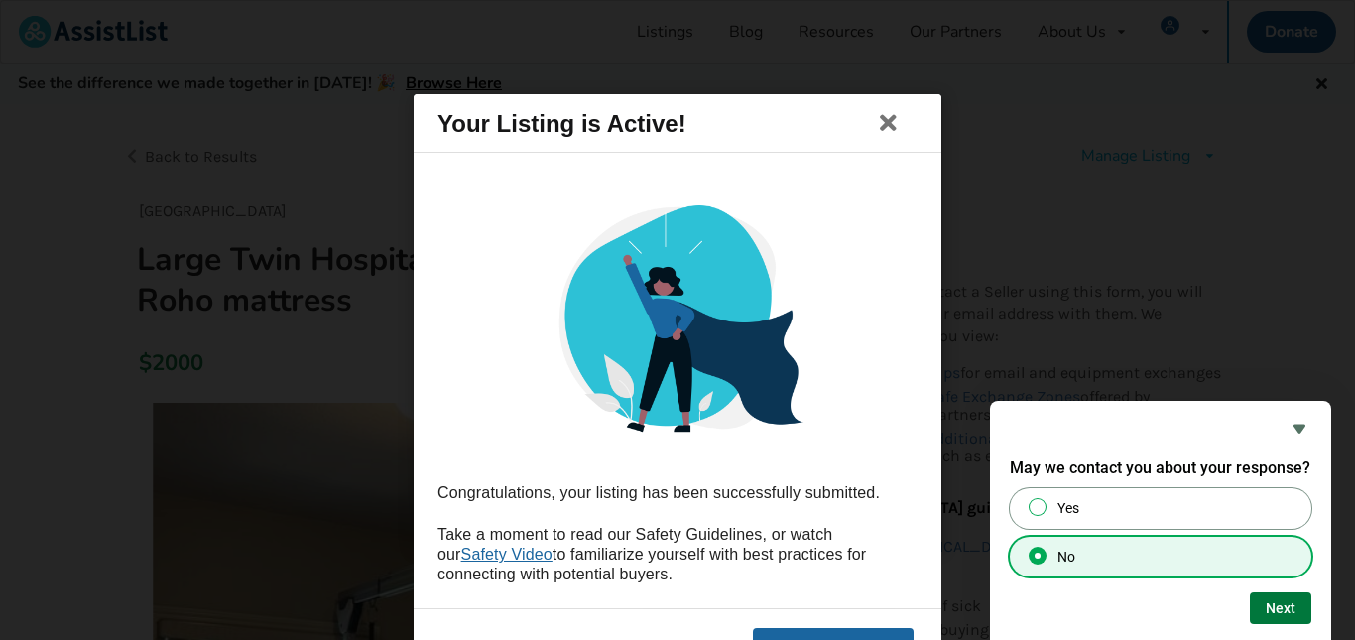
click at [1297, 615] on button "Next" at bounding box center [1281, 608] width 62 height 32
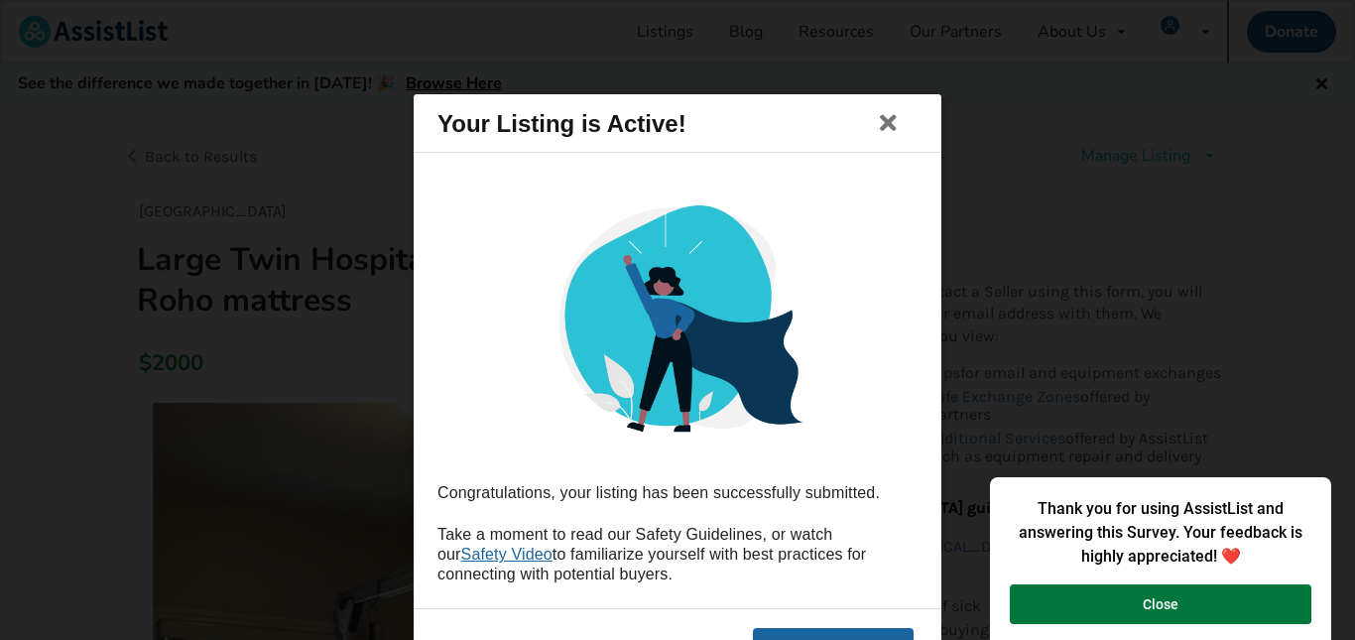
click at [1289, 604] on button "Close" at bounding box center [1161, 604] width 302 height 40
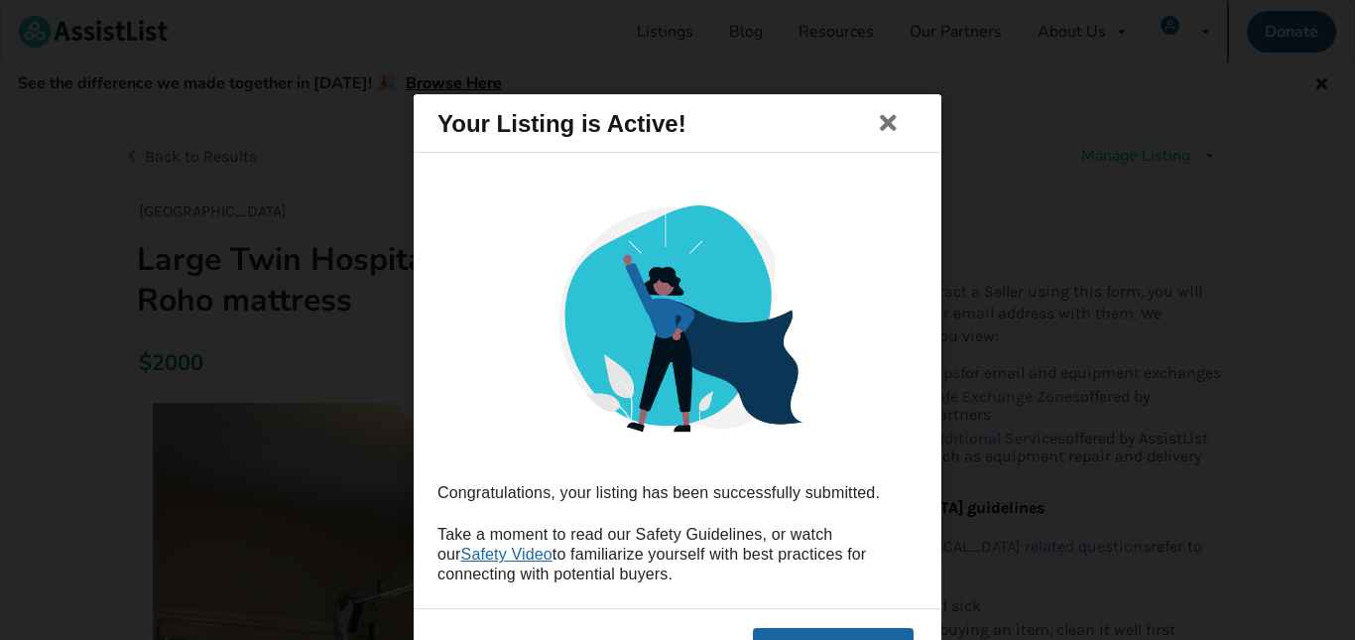
click at [848, 634] on button "See My Listing" at bounding box center [833, 648] width 161 height 42
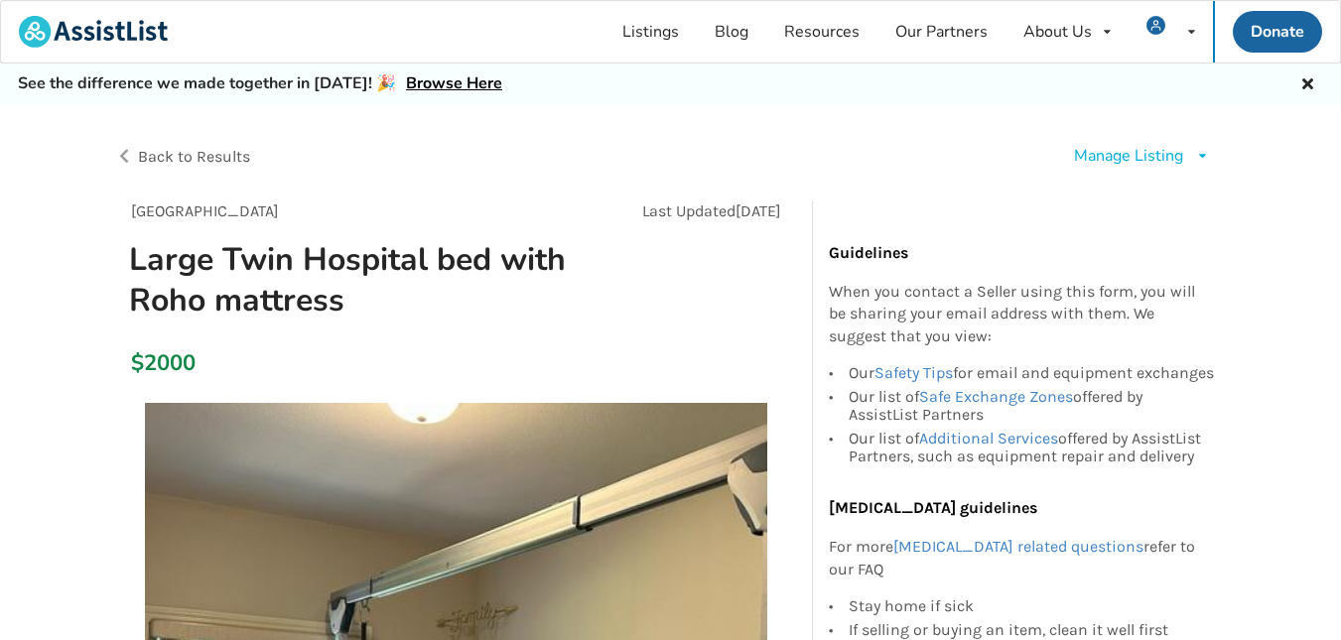
click at [230, 153] on span "Back to Results" at bounding box center [194, 156] width 112 height 19
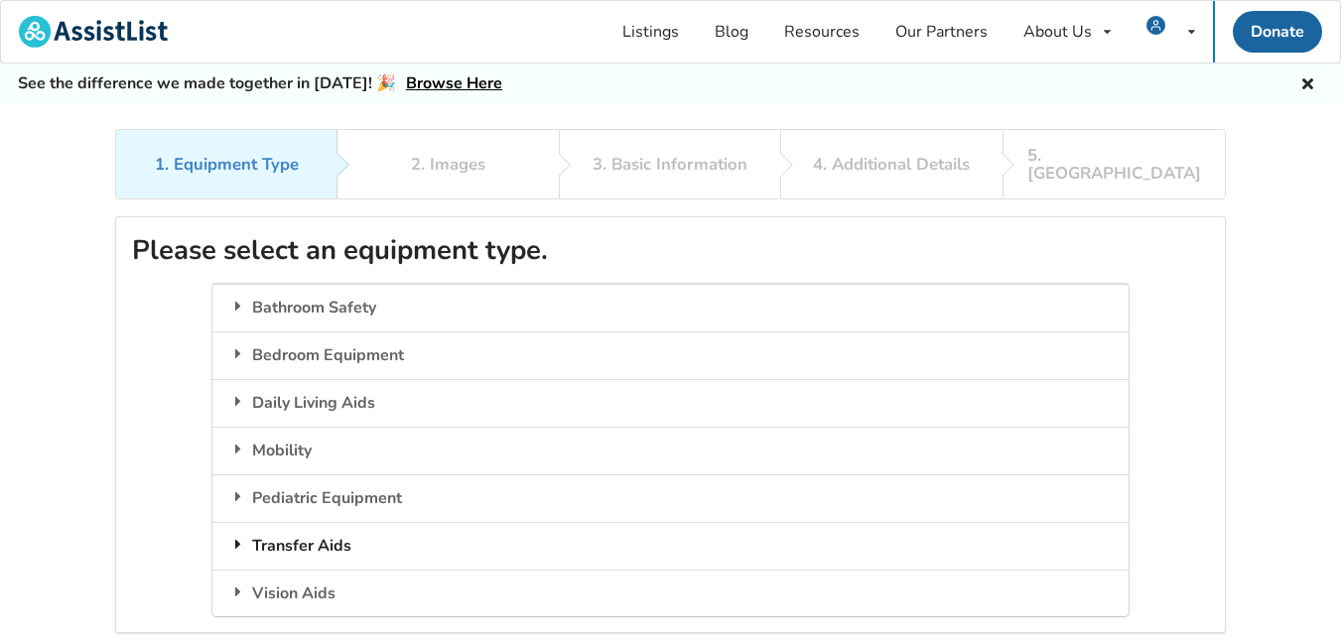
click at [278, 532] on div "Transfer Aids" at bounding box center [669, 546] width 915 height 48
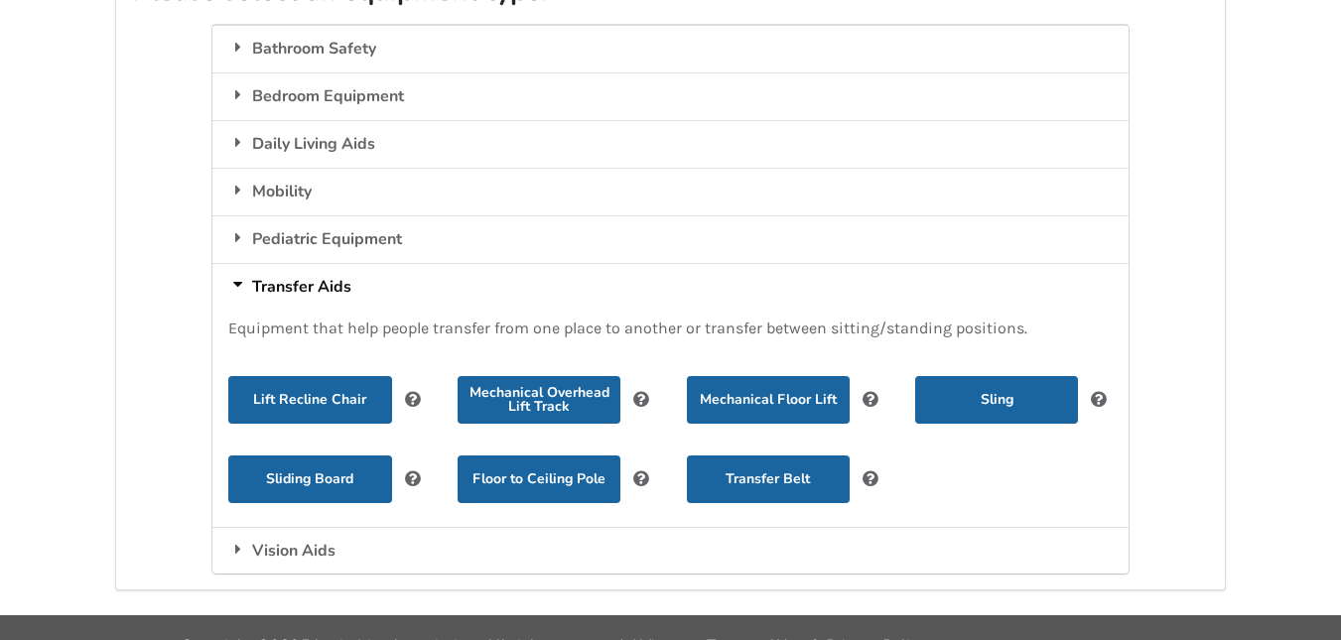
scroll to position [265, 0]
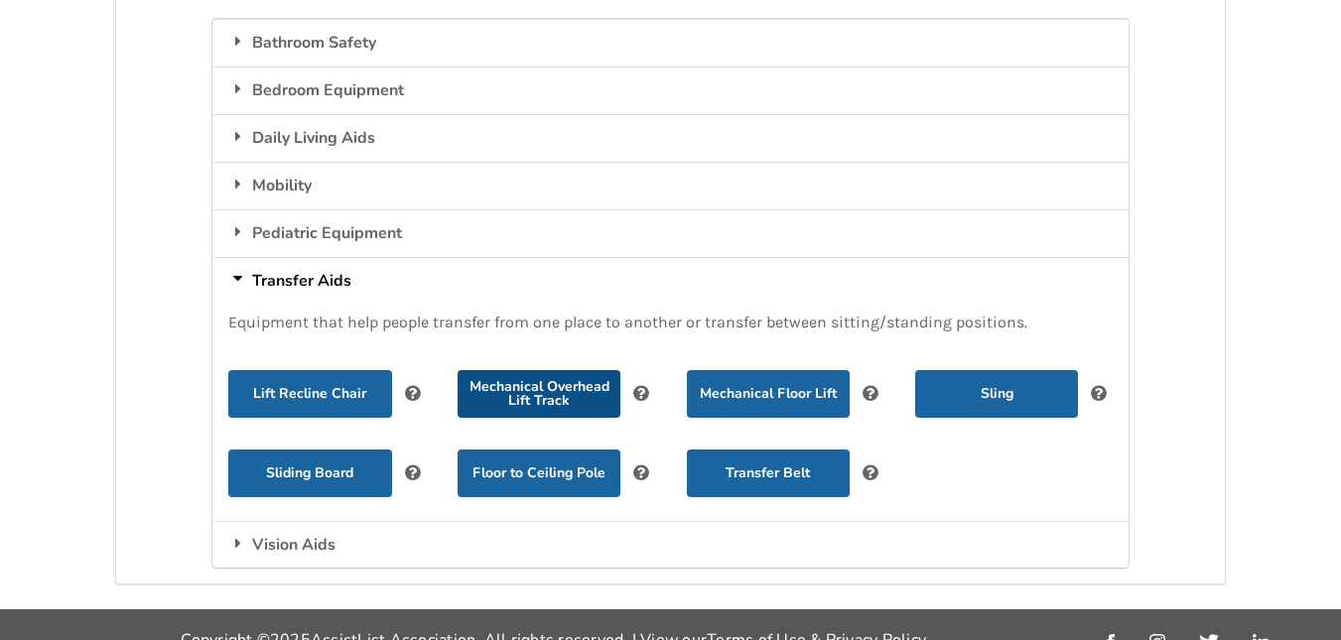
click at [577, 381] on button "Mechanical Overhead Lift Track" at bounding box center [538, 394] width 163 height 48
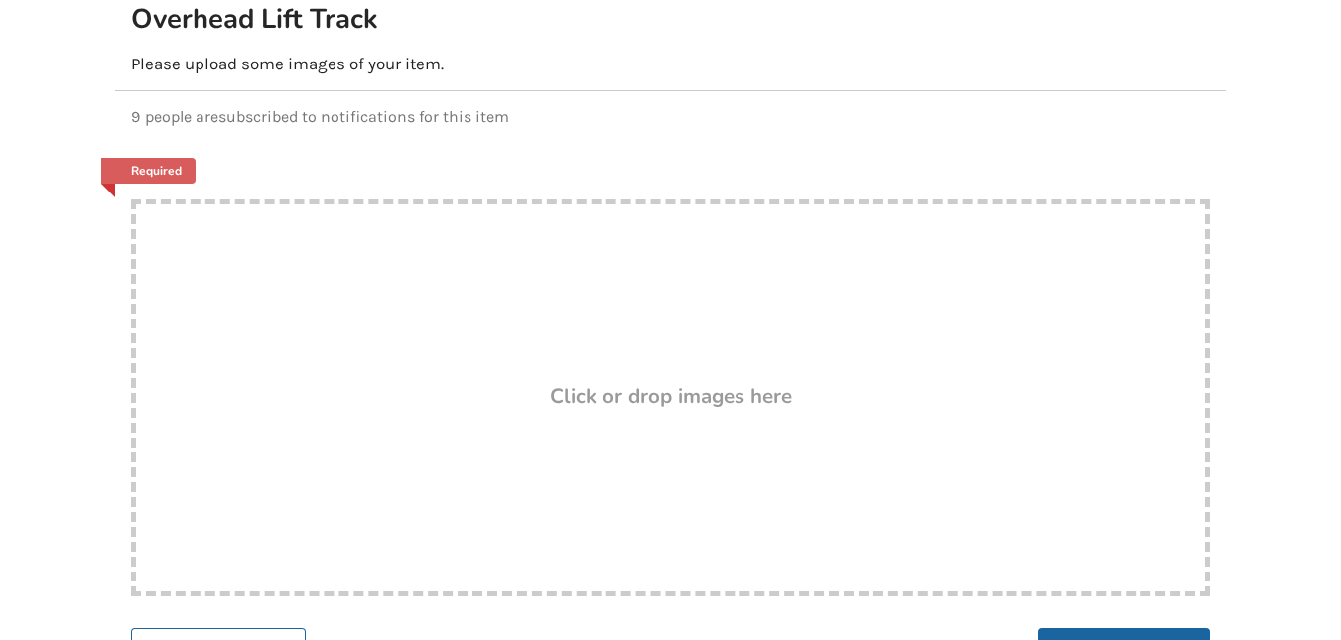
click at [729, 454] on div "Drop here! Click or drop images here" at bounding box center [670, 397] width 1079 height 397
type input "C:\fakepath\bed and lift.jpg"
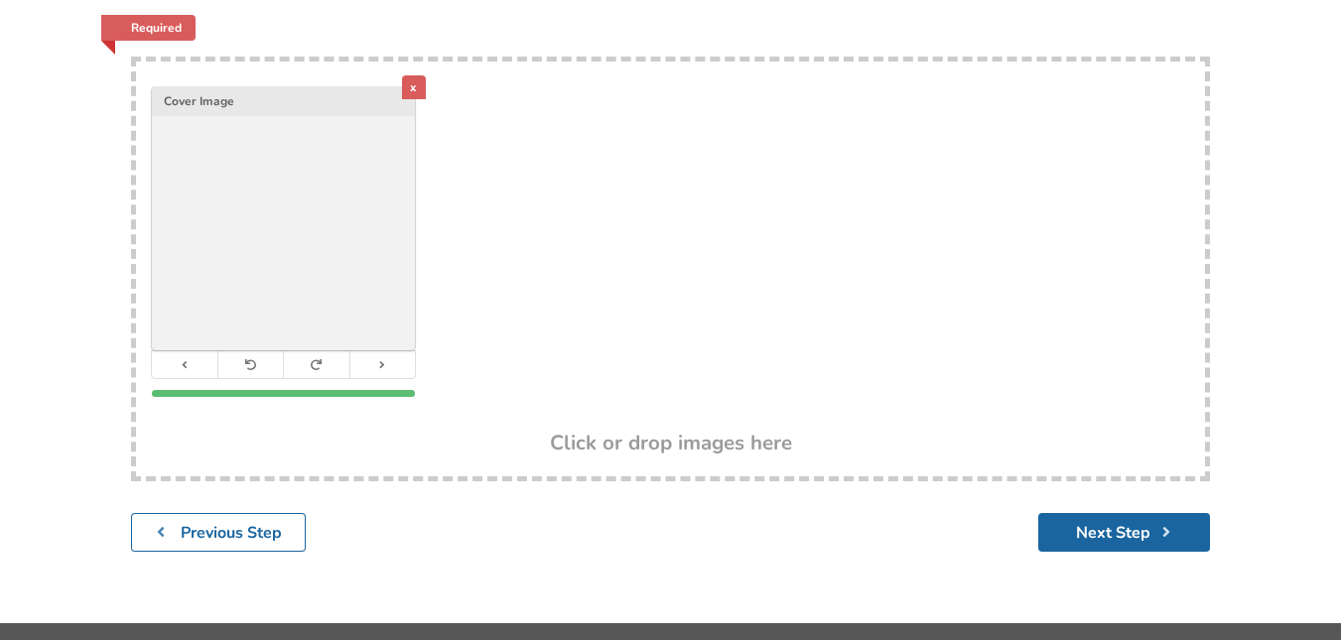
scroll to position [433, 0]
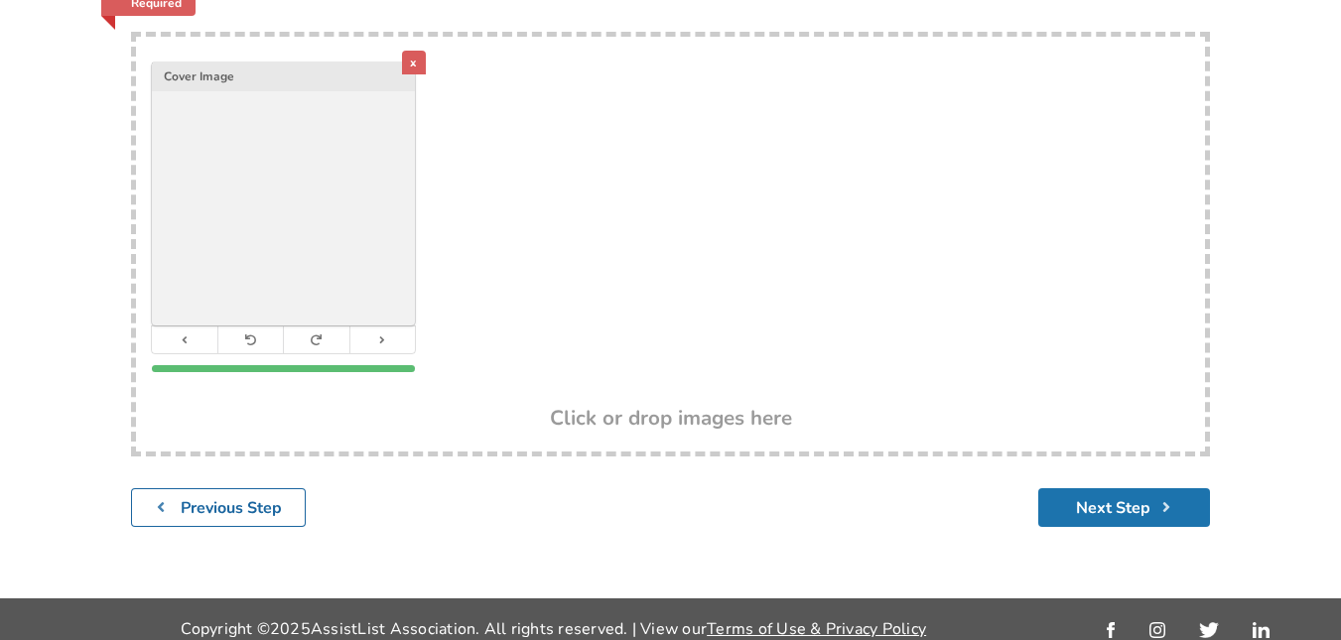
click at [1168, 499] on icon "submit" at bounding box center [1165, 507] width 19 height 16
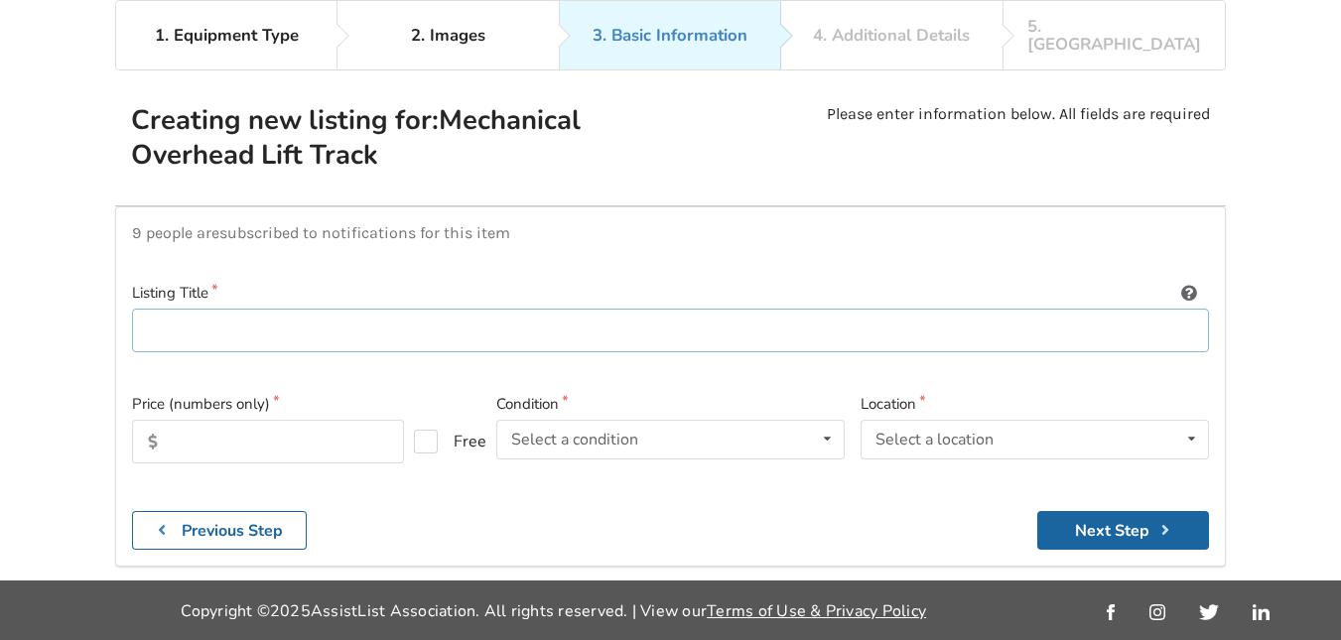
click at [1181, 317] on input at bounding box center [670, 331] width 1077 height 45
type input "mechanical over head lift with sling"
click at [332, 430] on input "text" at bounding box center [268, 442] width 272 height 44
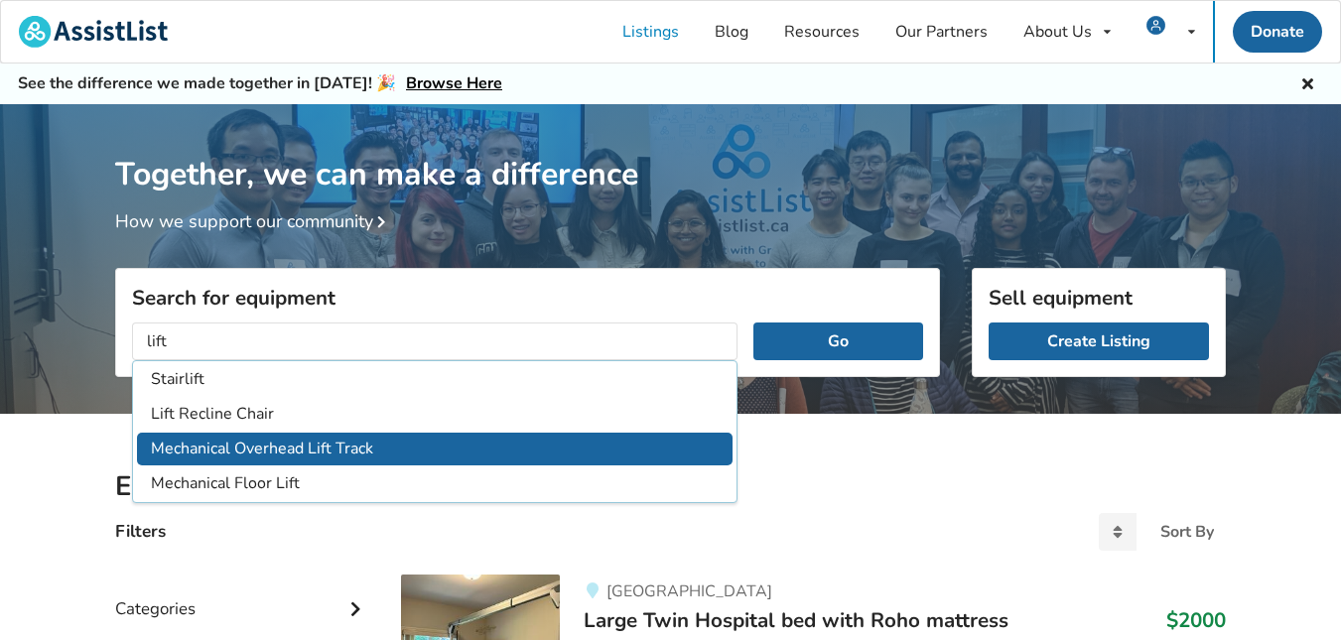
click at [555, 460] on li "Mechanical Overhead Lift Track" at bounding box center [434, 449] width 595 height 33
type input "Mechanical Overhead Lift Track"
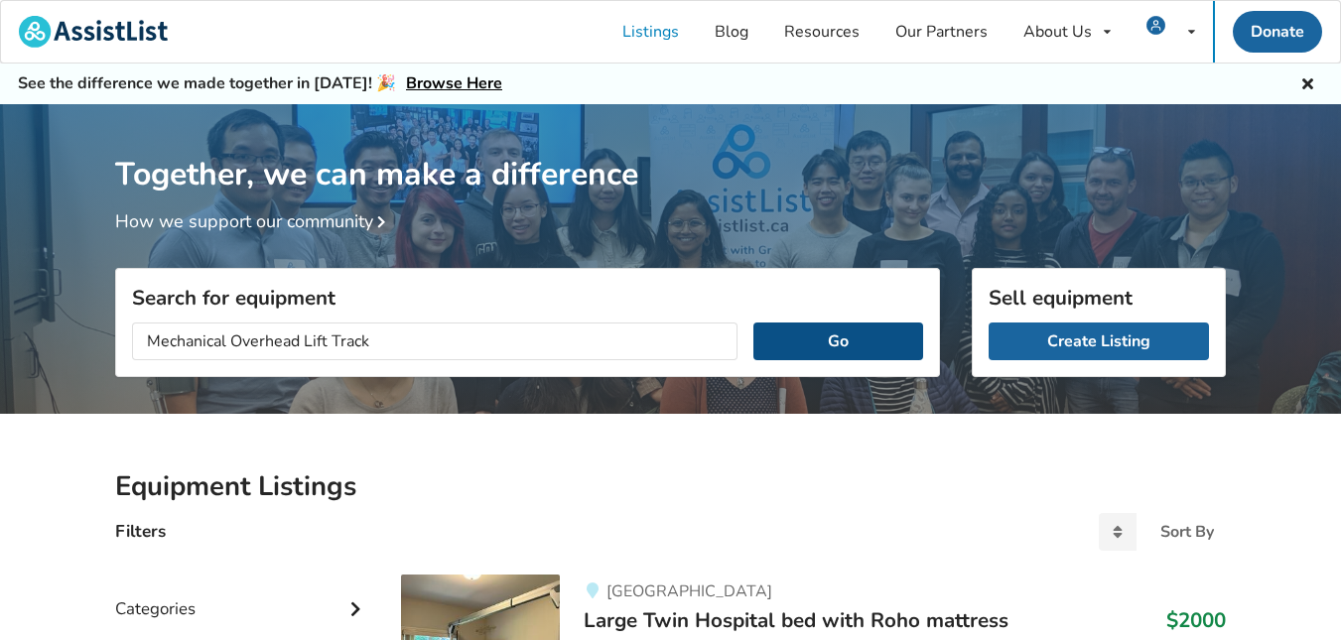
click at [818, 340] on button "Go" at bounding box center [838, 341] width 170 height 38
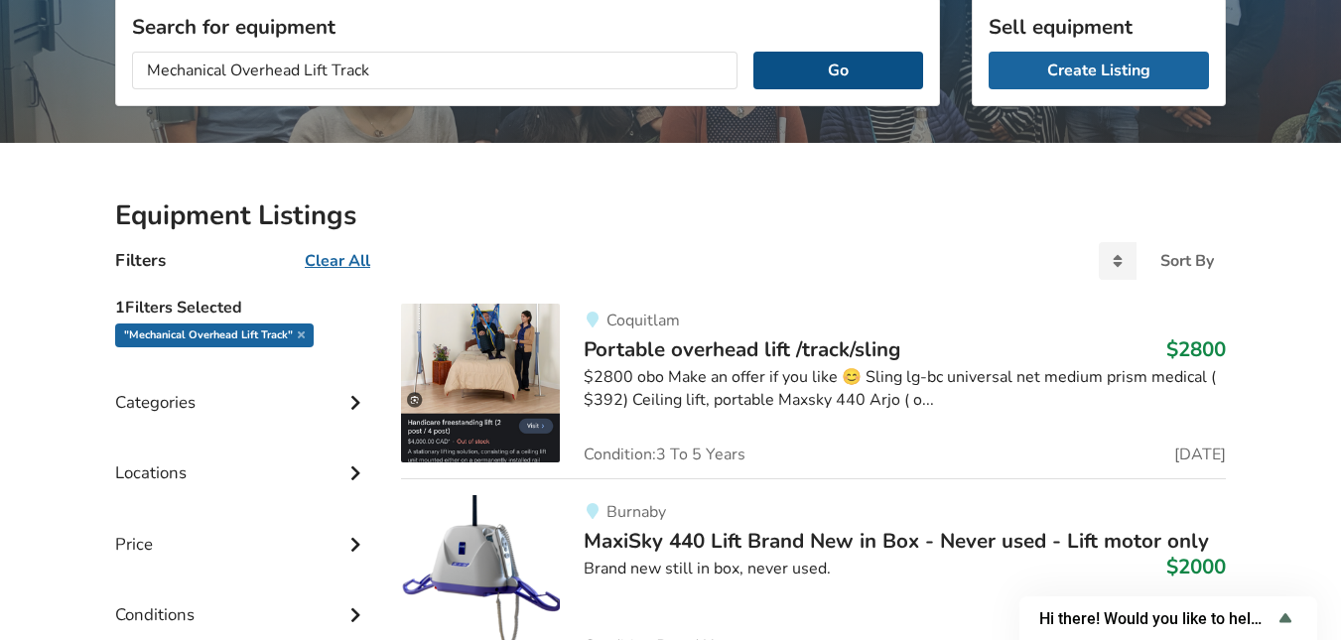
scroll to position [259, 0]
